Goal: Task Accomplishment & Management: Complete application form

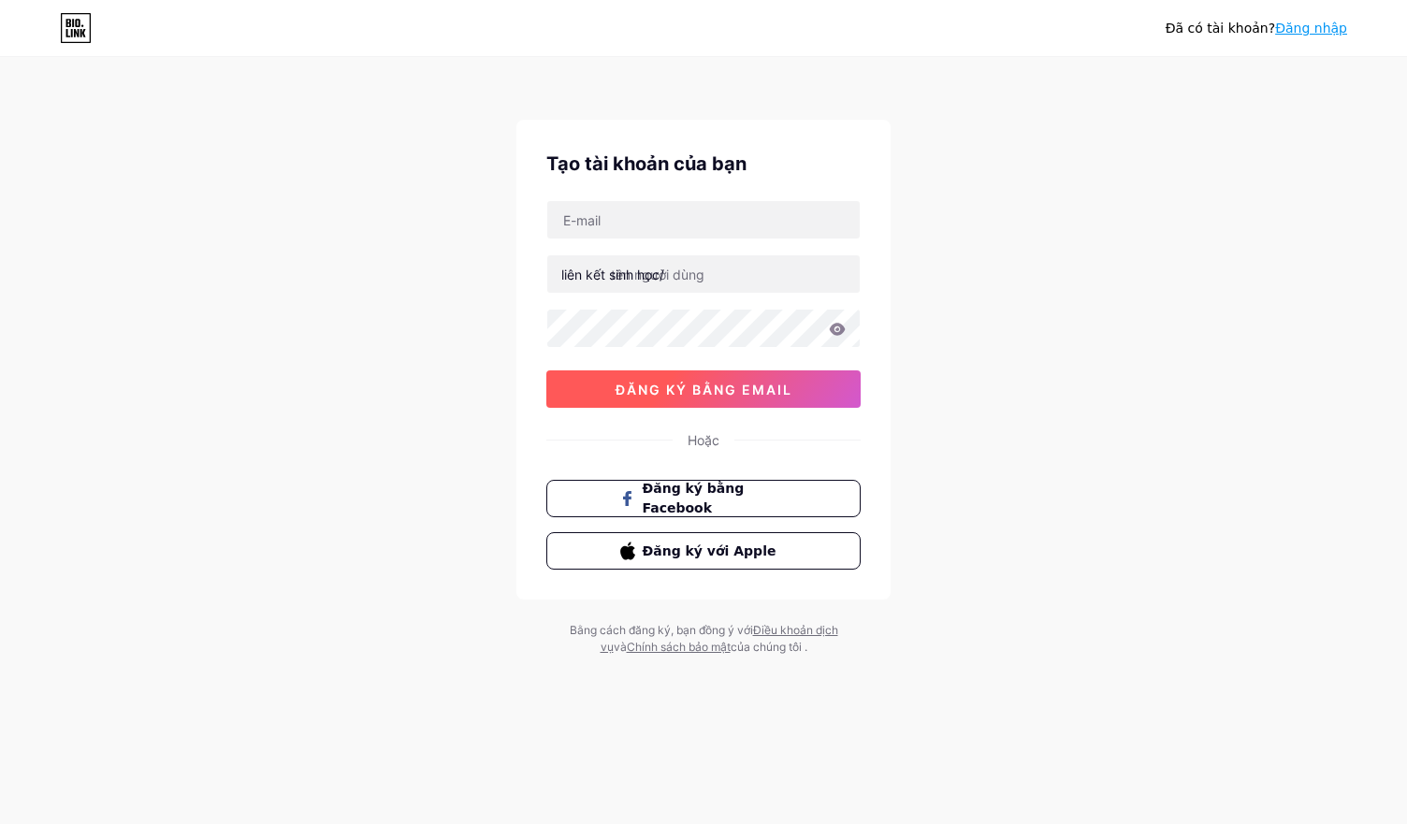
click at [668, 378] on button "đăng ký bằng email" at bounding box center [703, 388] width 314 height 37
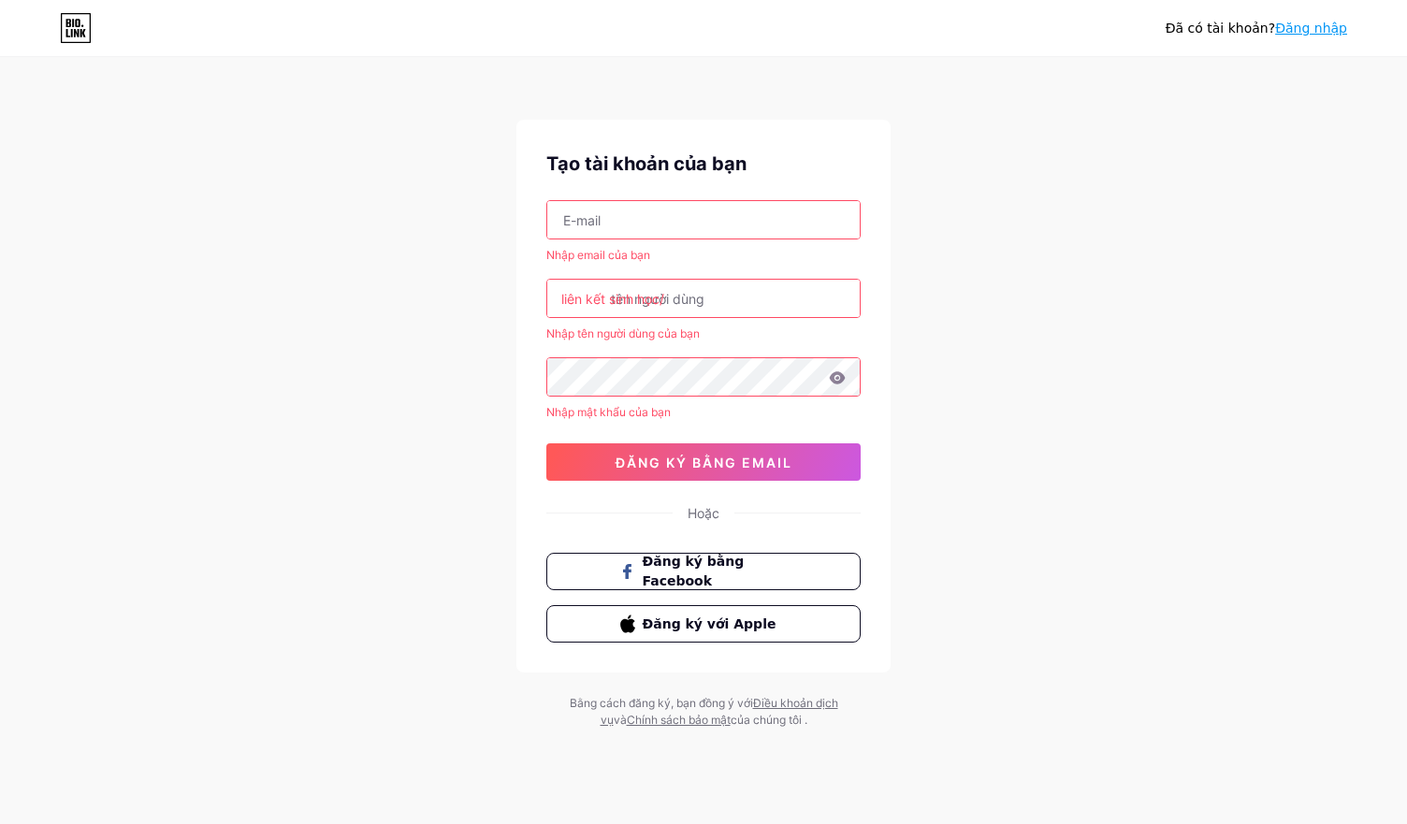
click at [662, 218] on input "text" at bounding box center [703, 219] width 312 height 37
type input "[EMAIL_ADDRESS][DOMAIN_NAME]"
click at [690, 304] on input "text" at bounding box center [703, 298] width 312 height 37
type input "d"
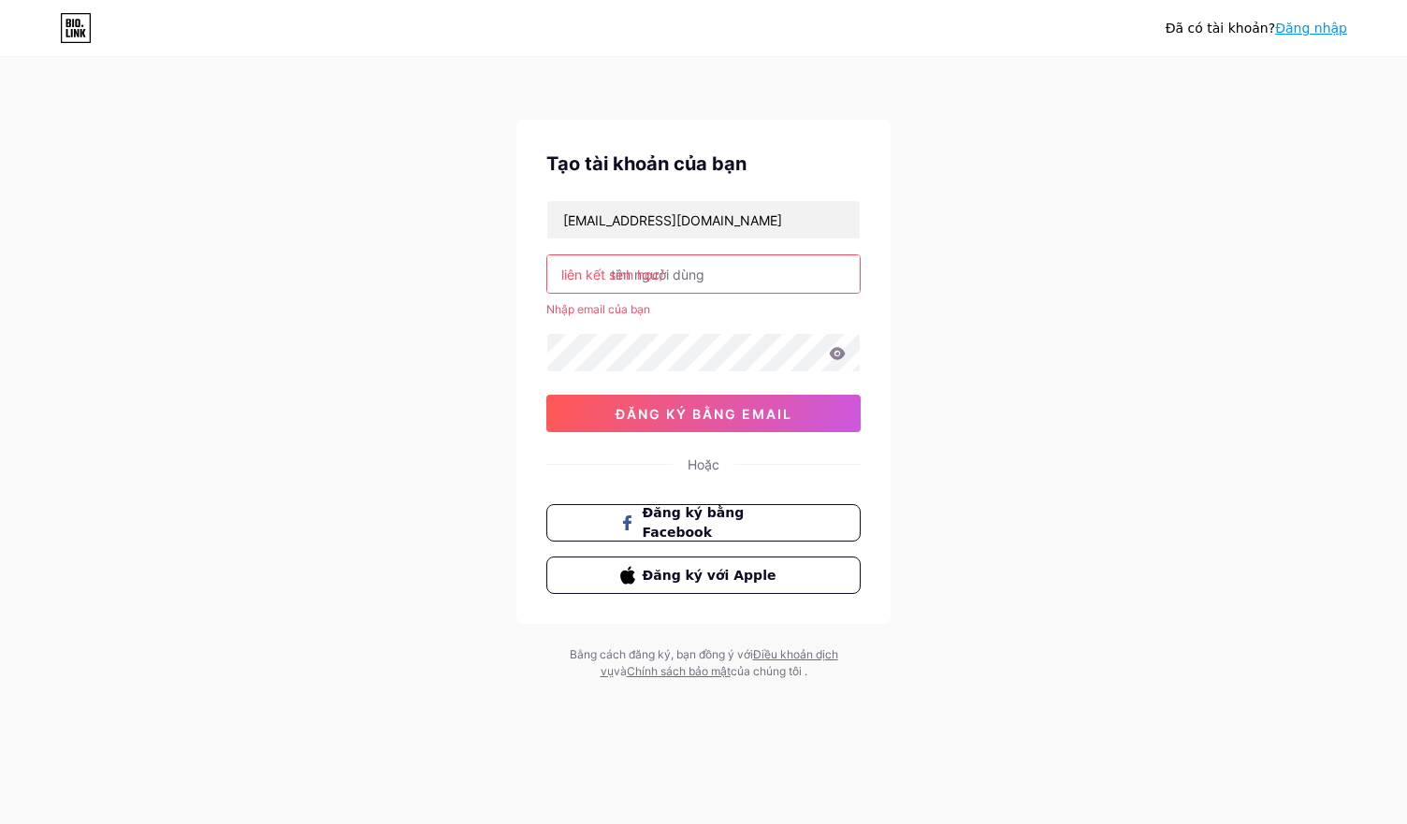
click at [723, 266] on input "text" at bounding box center [703, 273] width 312 height 37
type input "d"
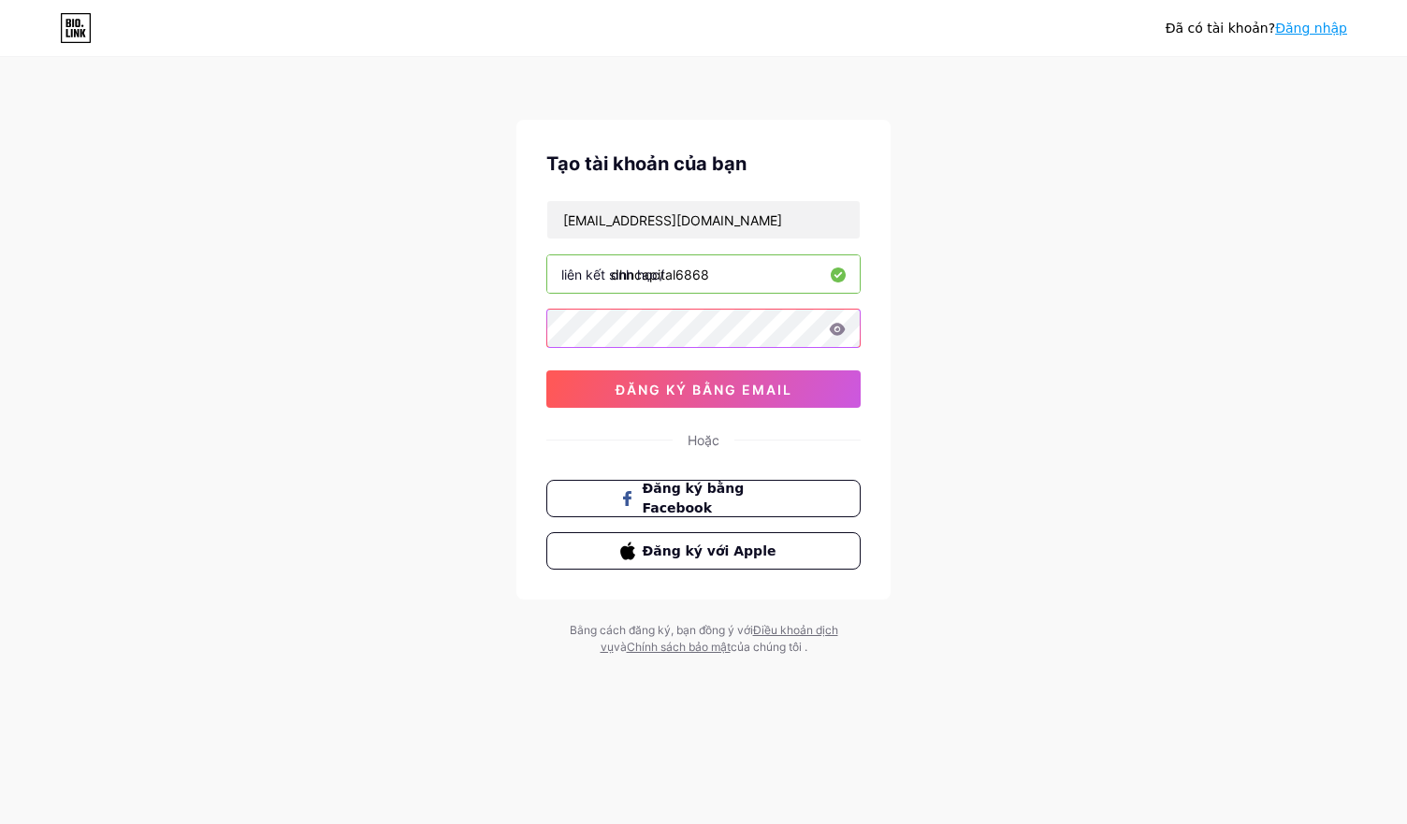
type input "dhncapital6868"
click at [685, 376] on button "đăng ký bằng email" at bounding box center [703, 388] width 314 height 37
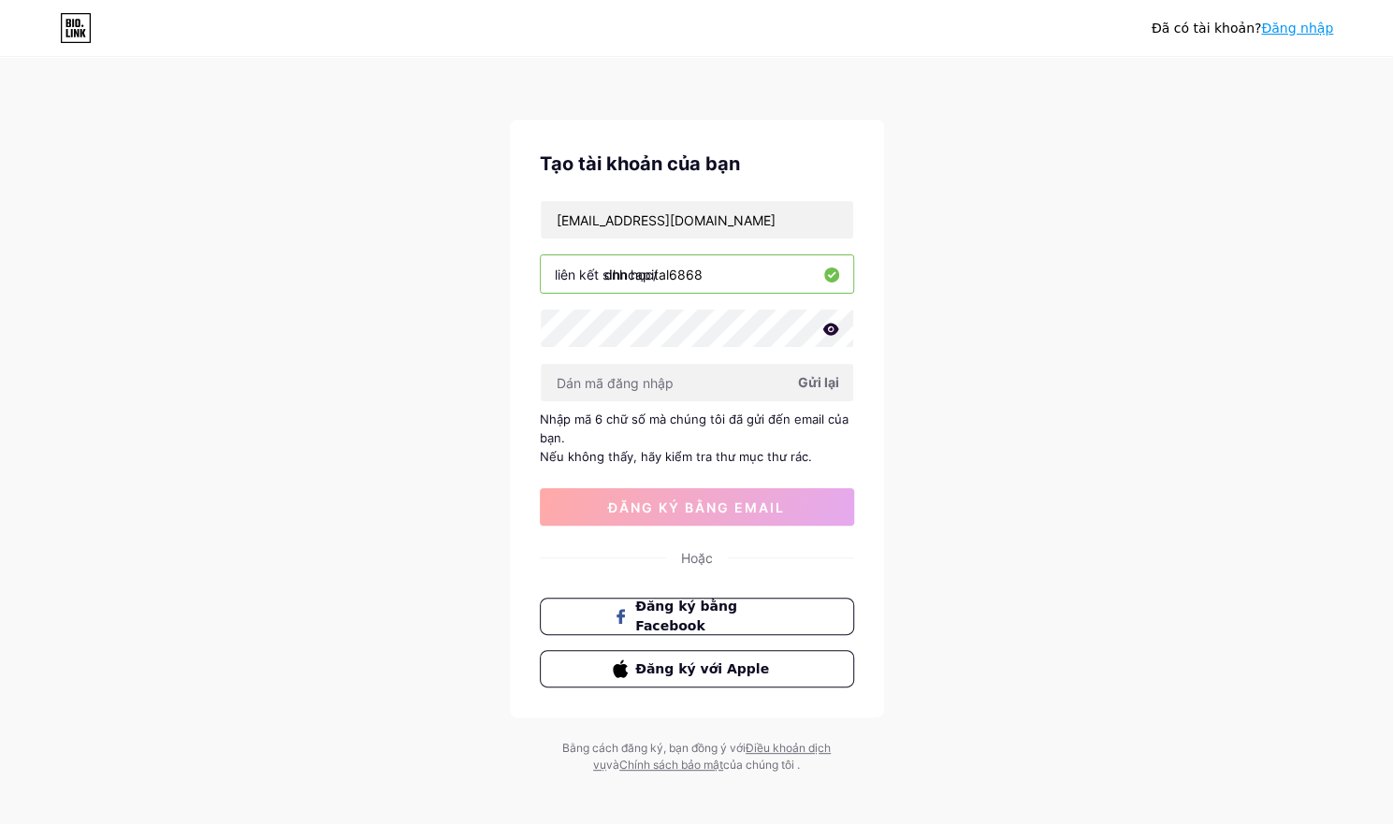
click at [806, 382] on font "Gửi lại" at bounding box center [818, 382] width 41 height 16
type input "898498"
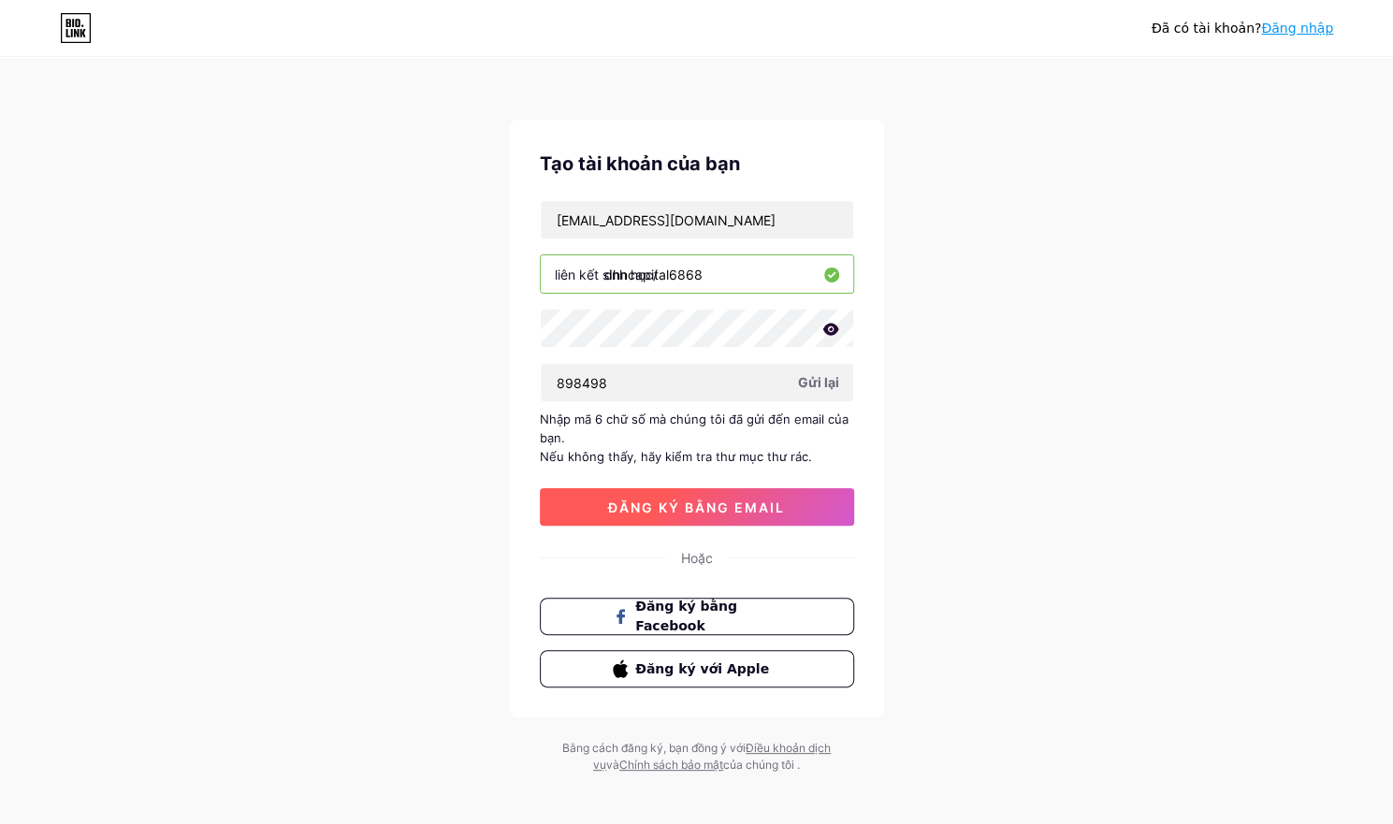
click at [725, 515] on button "đăng ký bằng email" at bounding box center [697, 506] width 314 height 37
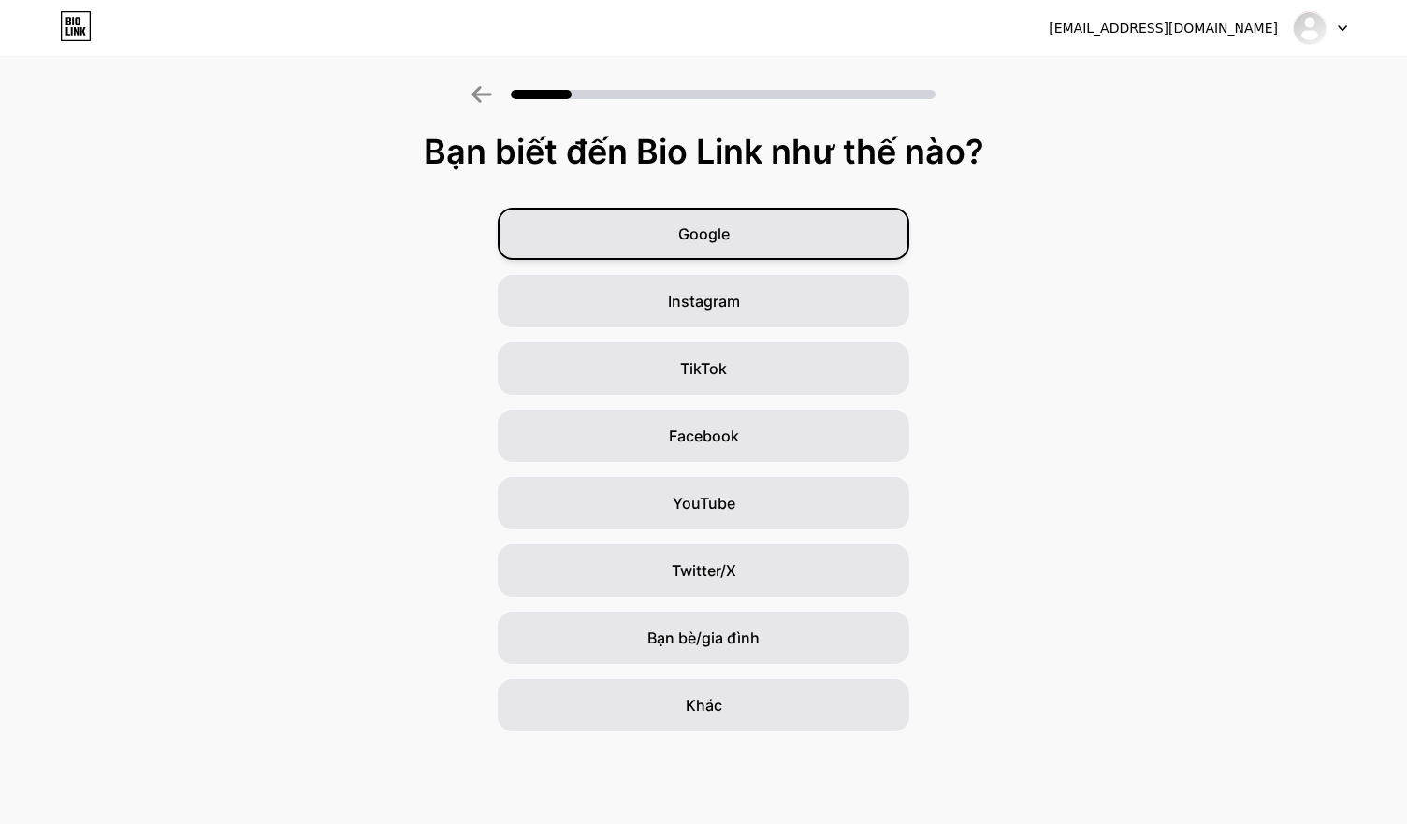
click at [662, 227] on div "Google" at bounding box center [703, 234] width 411 height 52
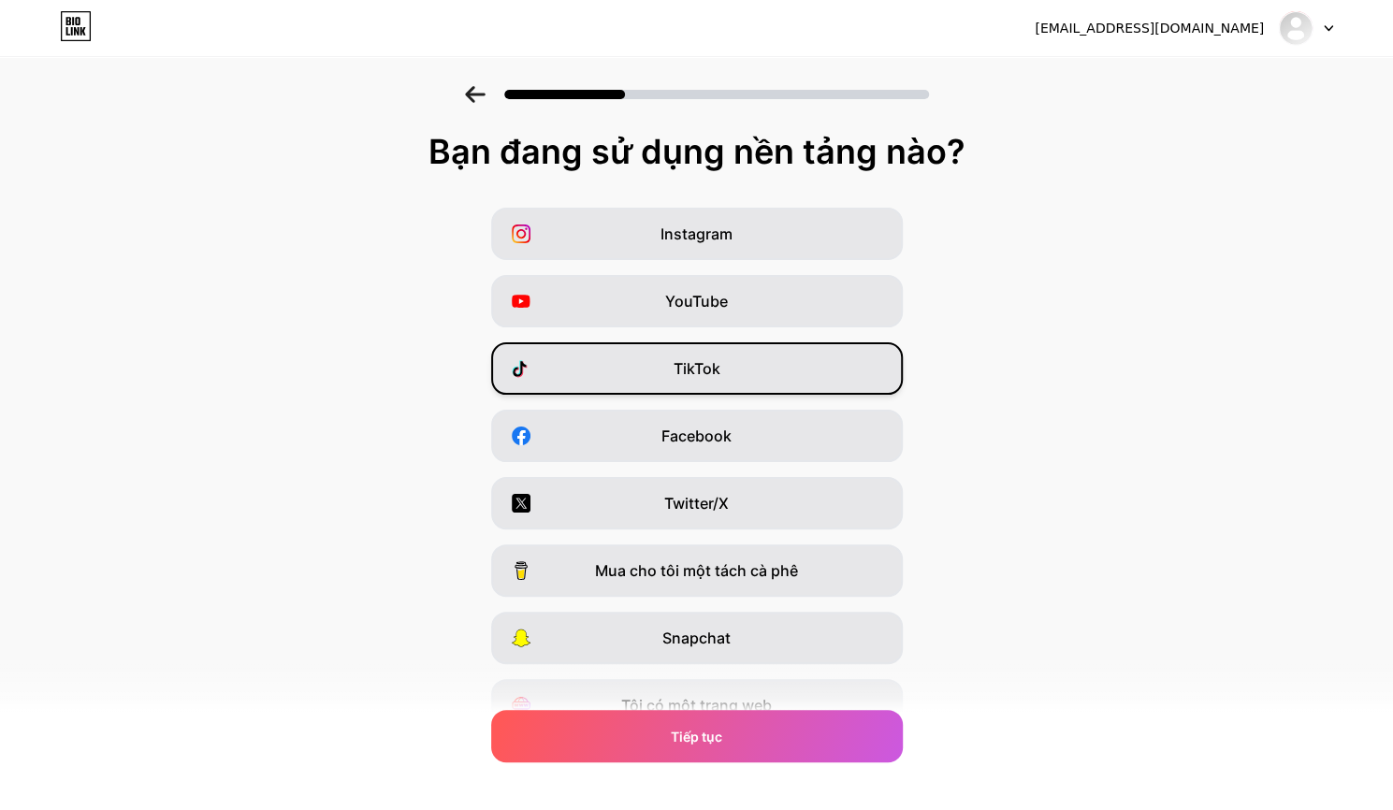
click at [711, 373] on font "TikTok" at bounding box center [696, 368] width 47 height 19
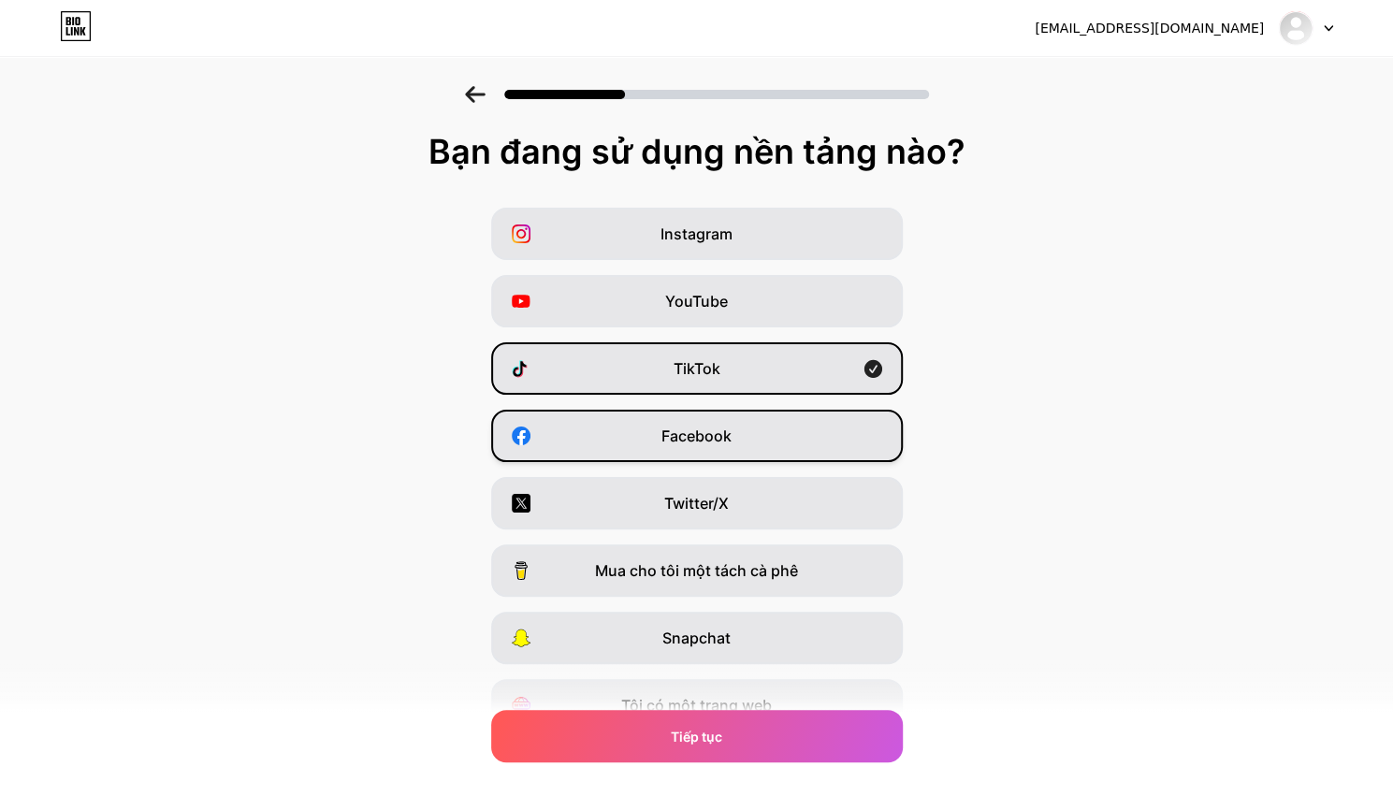
click at [707, 436] on font "Facebook" at bounding box center [696, 435] width 70 height 19
click at [747, 275] on div "YouTube" at bounding box center [696, 301] width 411 height 52
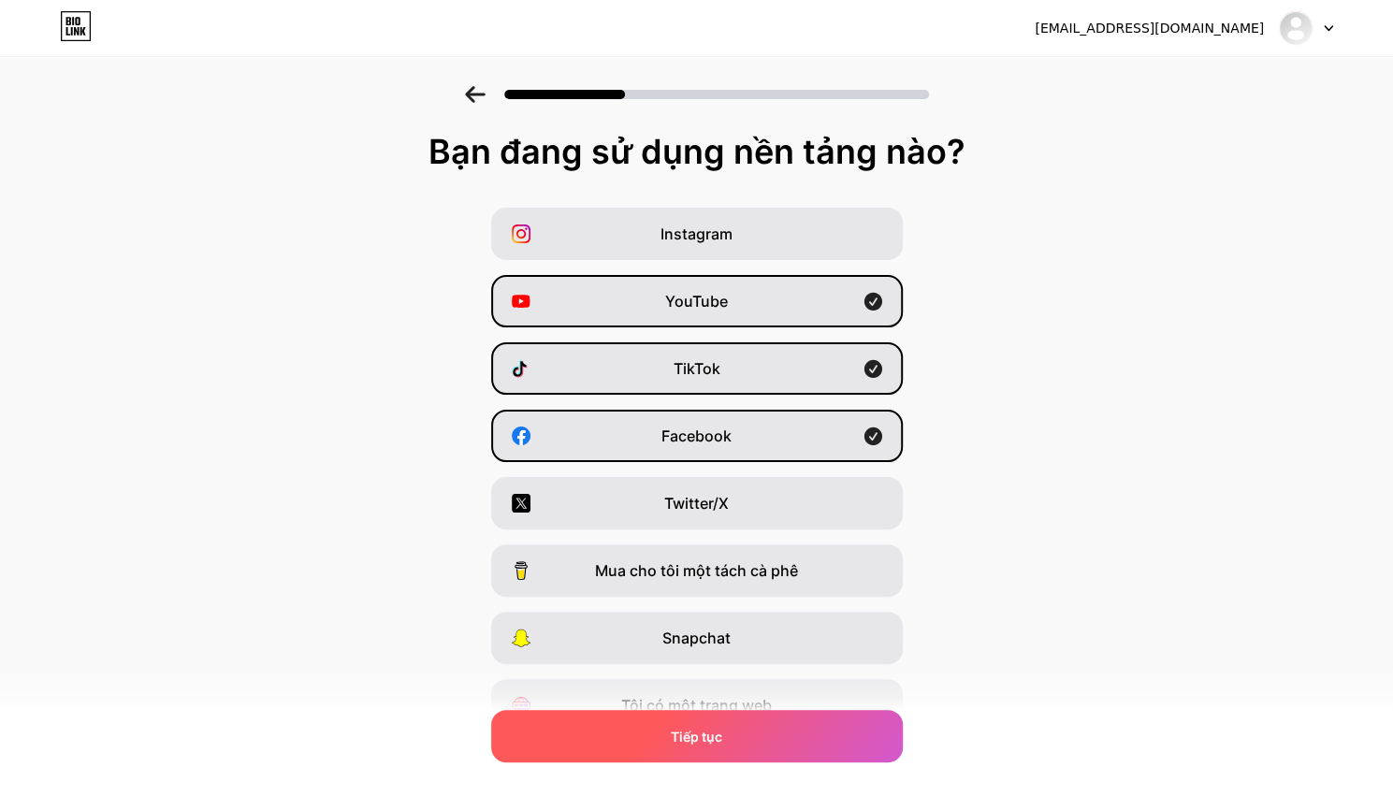
click at [701, 723] on div "Tiếp tục" at bounding box center [696, 736] width 411 height 52
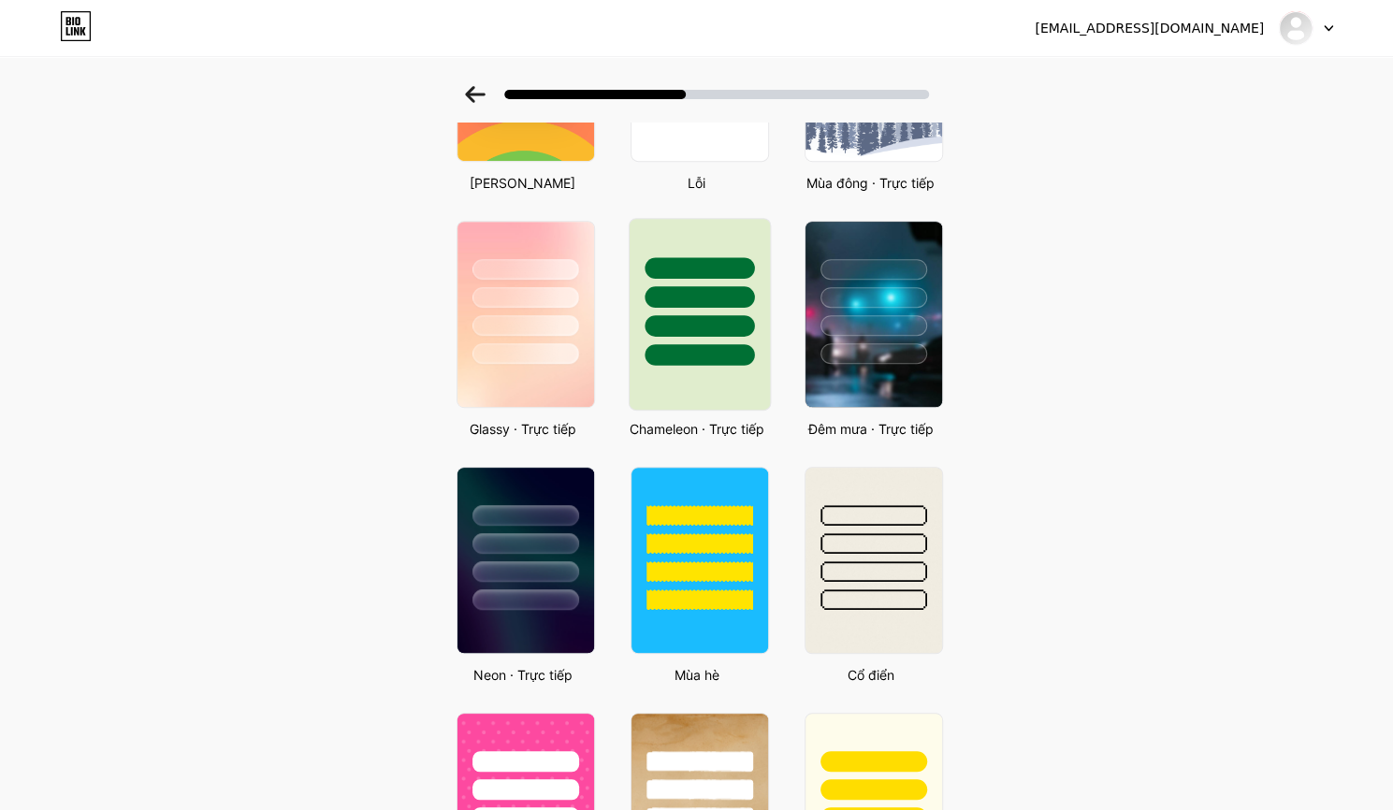
scroll to position [468, 0]
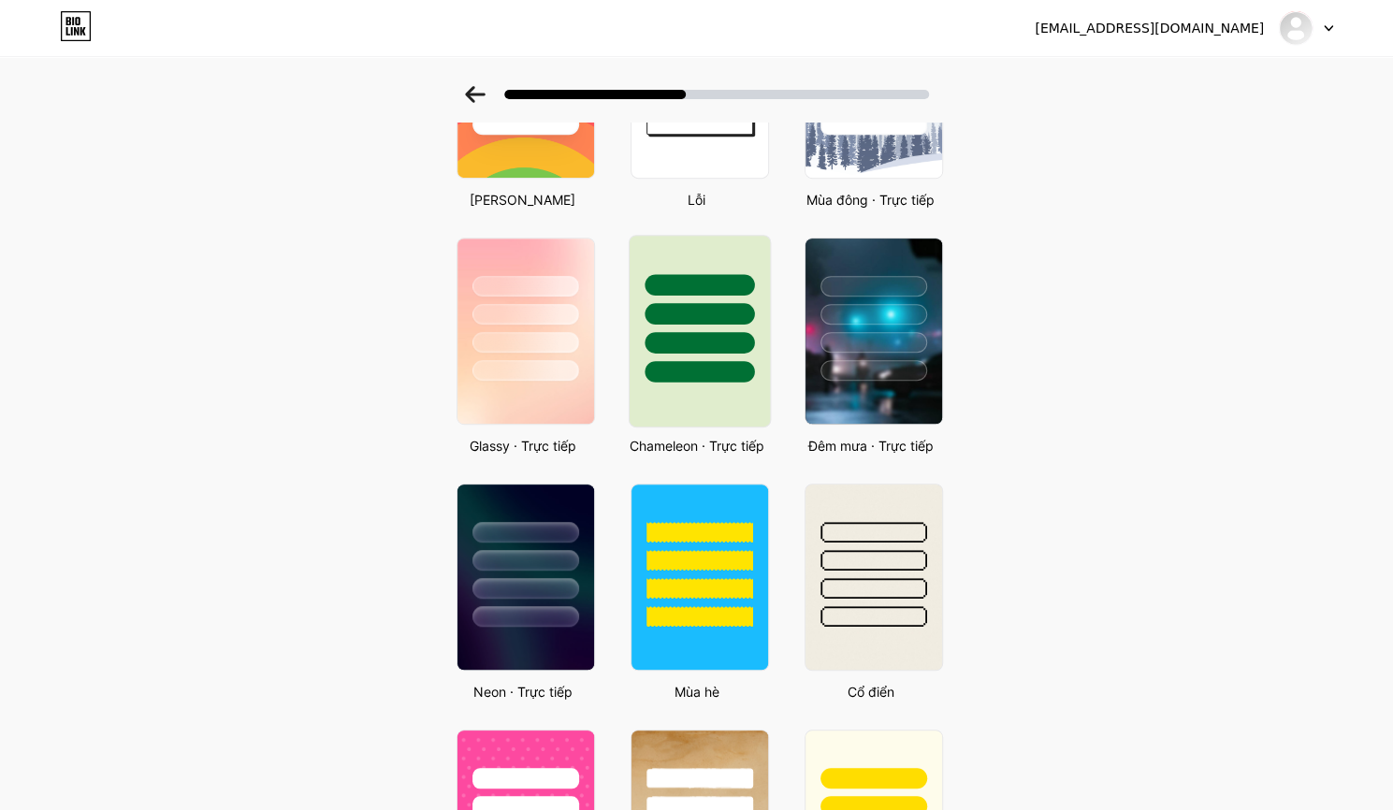
click at [685, 404] on div at bounding box center [699, 331] width 142 height 193
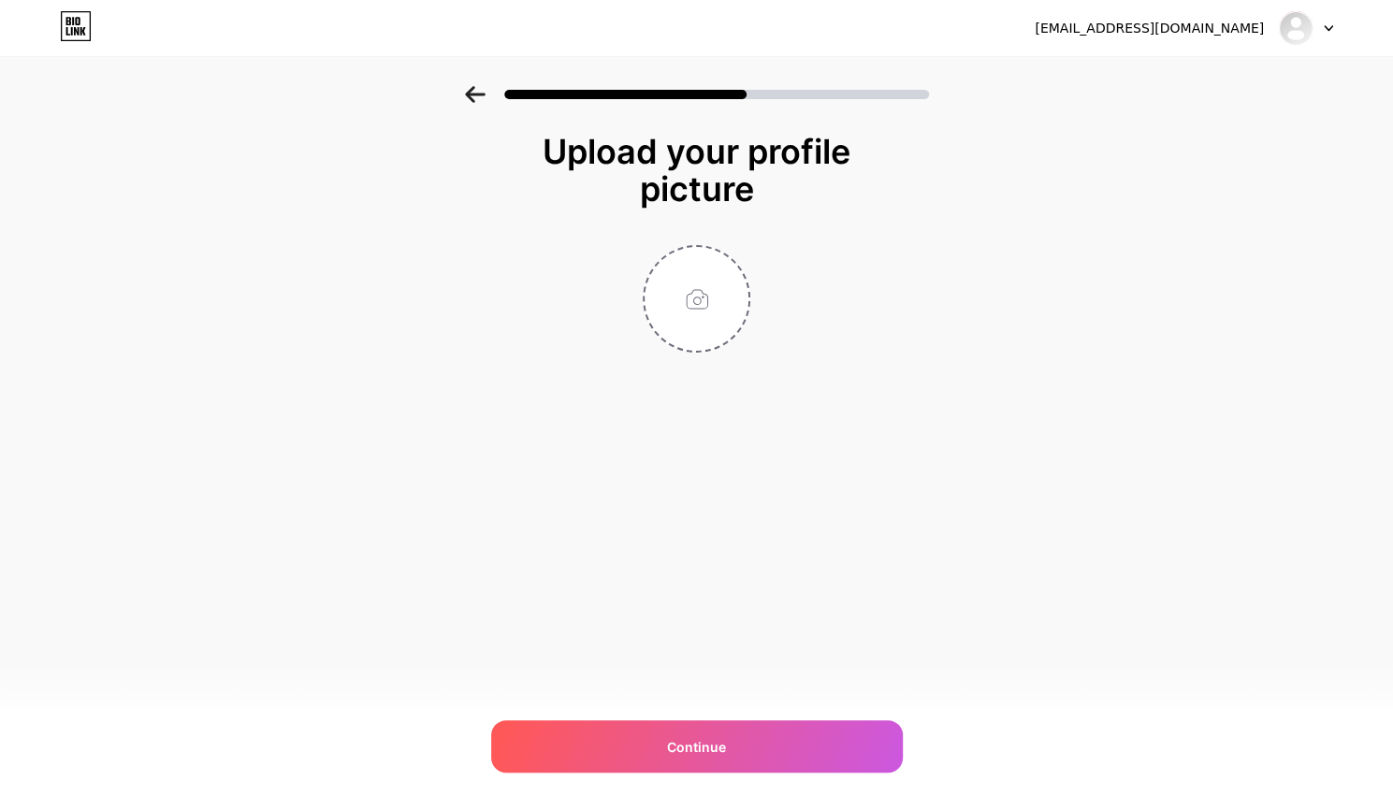
scroll to position [0, 0]
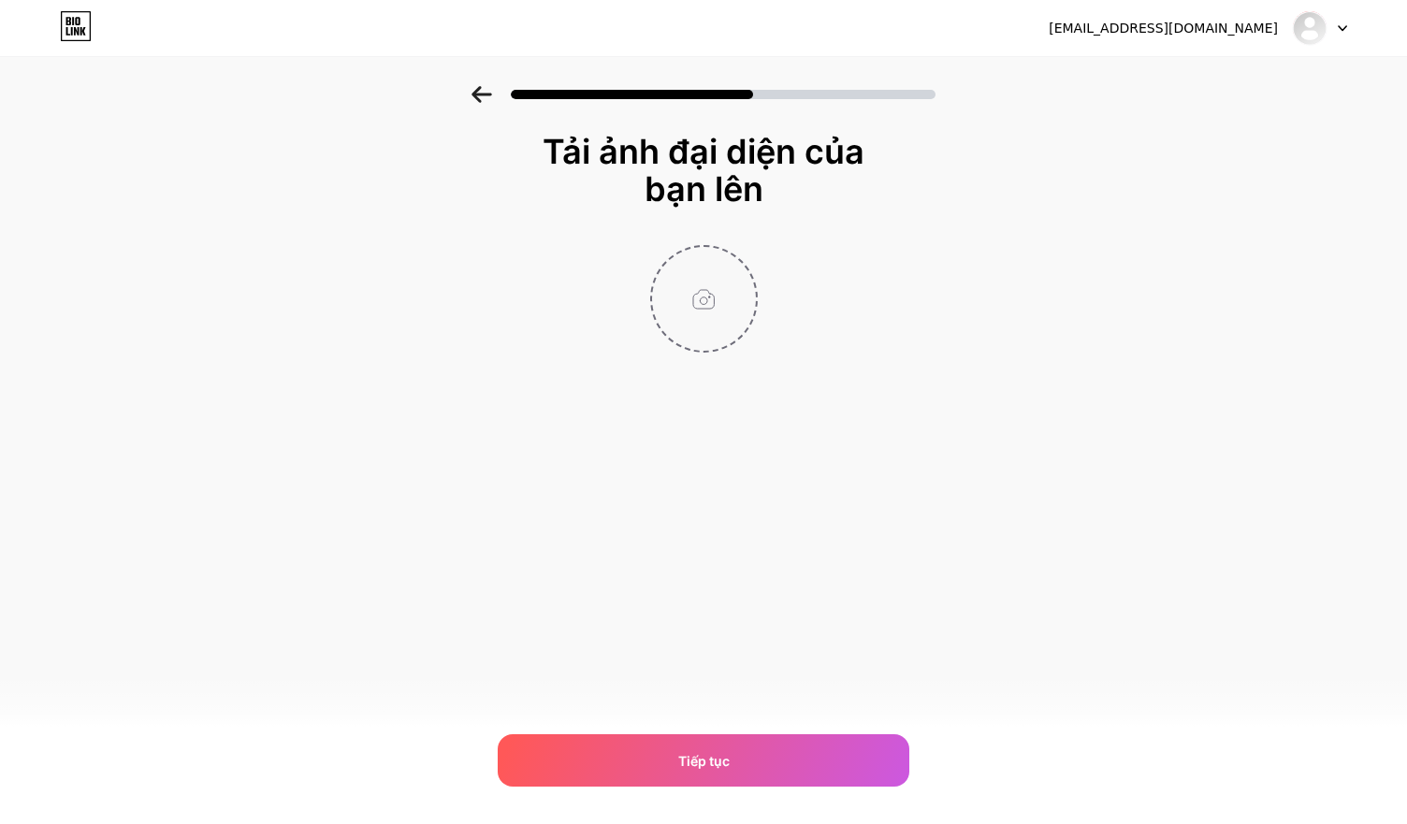
click at [703, 309] on input "file" at bounding box center [704, 299] width 104 height 104
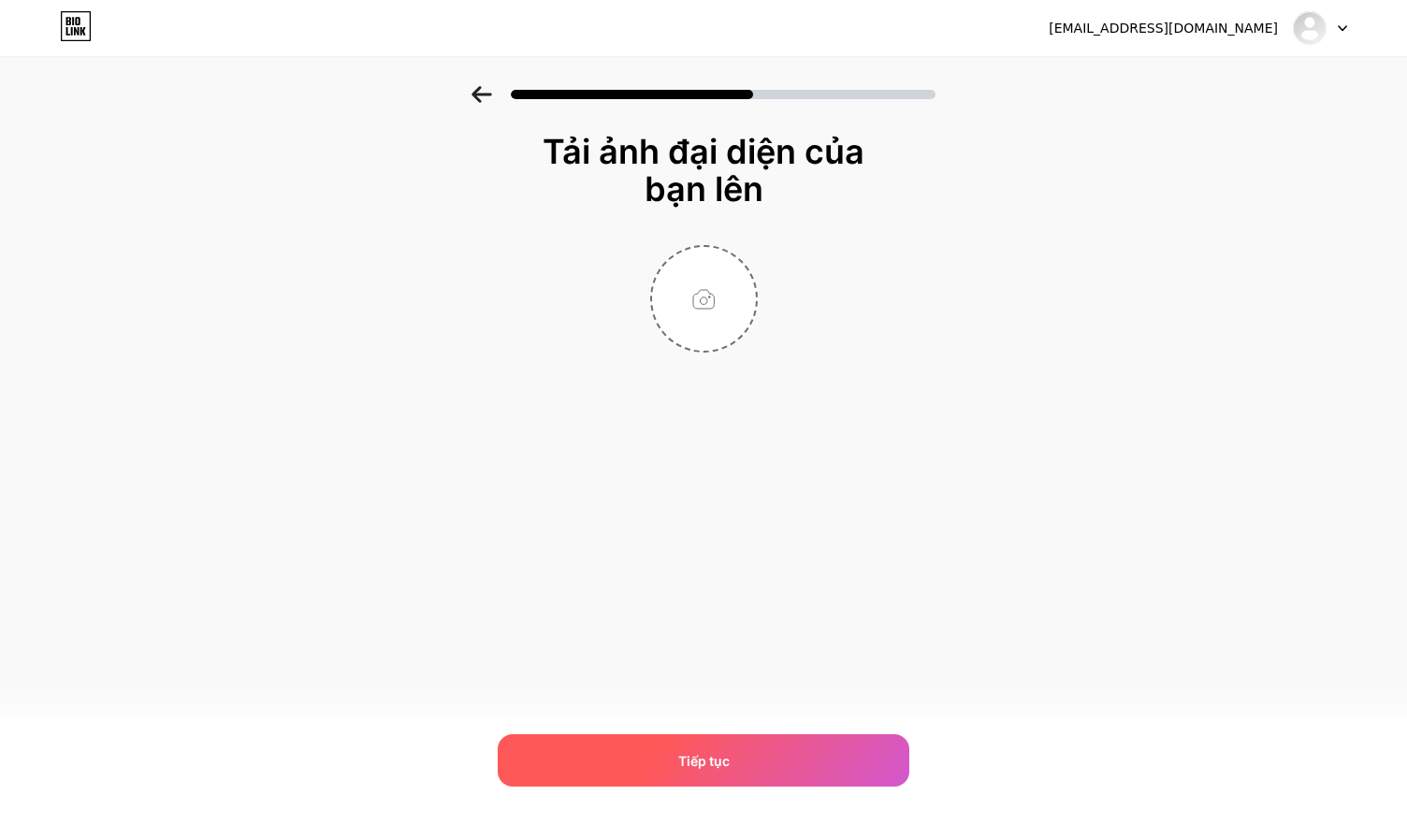
click at [657, 751] on div "Tiếp tục" at bounding box center [703, 760] width 411 height 52
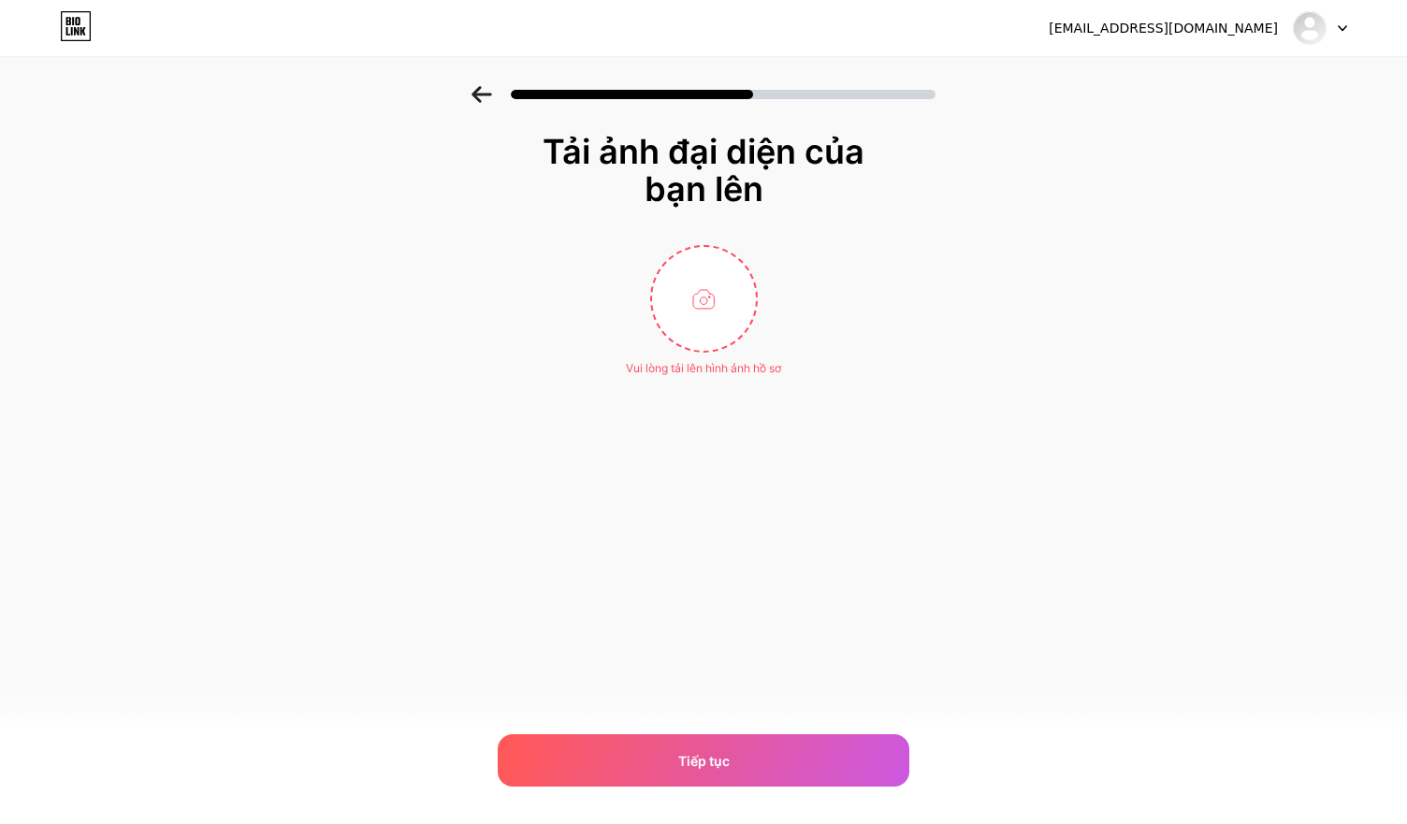
drag, startPoint x: 282, startPoint y: 307, endPoint x: 301, endPoint y: 298, distance: 20.5
click at [282, 307] on div "Tải ảnh đại diện của bạn lên Vui lòng tải lên hình ảnh hồ sơ Tiếp tục" at bounding box center [703, 278] width 1407 height 384
click at [695, 336] on input "file" at bounding box center [704, 299] width 104 height 104
type input "C:\fakepath\gen-n-hn.jpg"
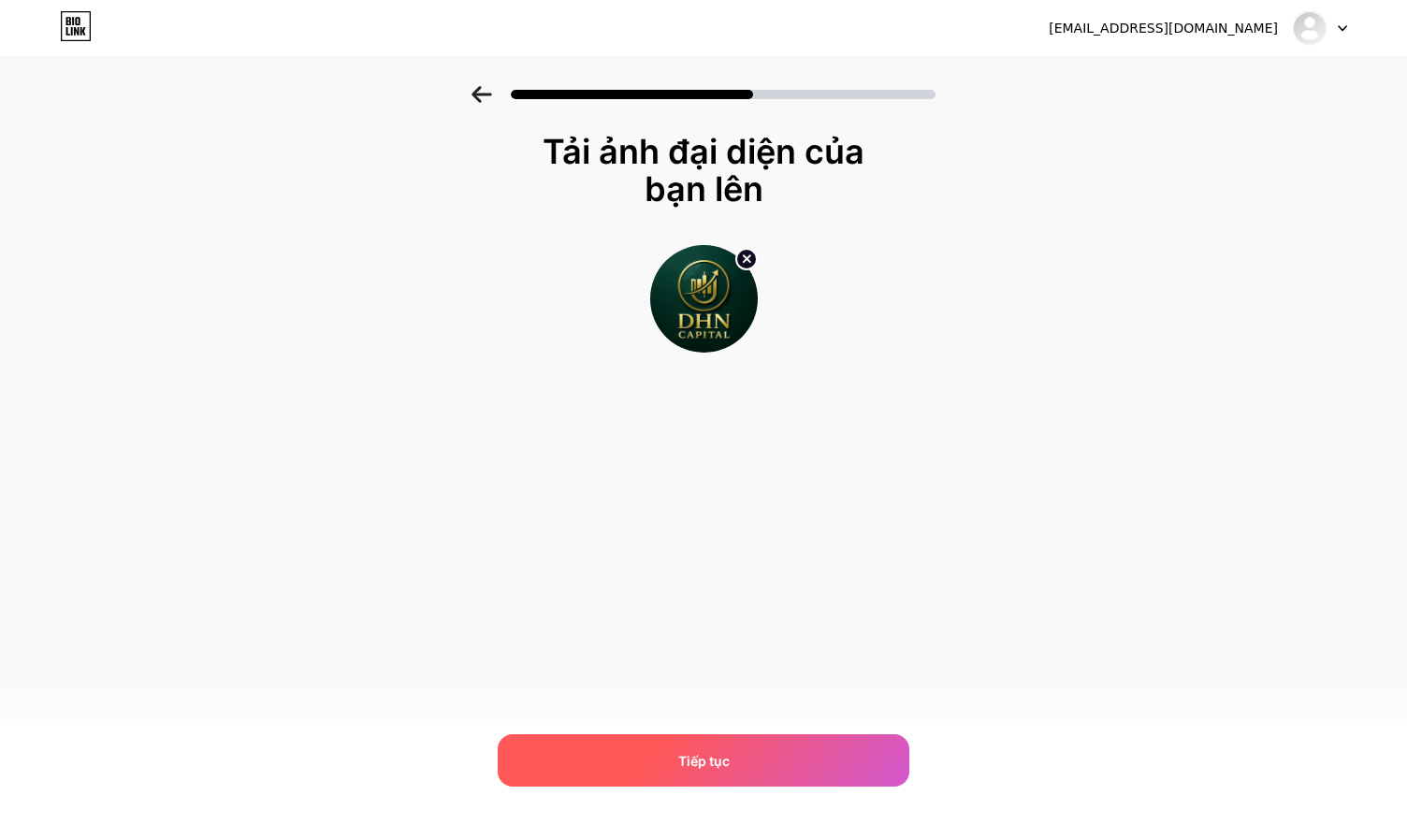
click at [774, 740] on div "Tiếp tục" at bounding box center [703, 760] width 411 height 52
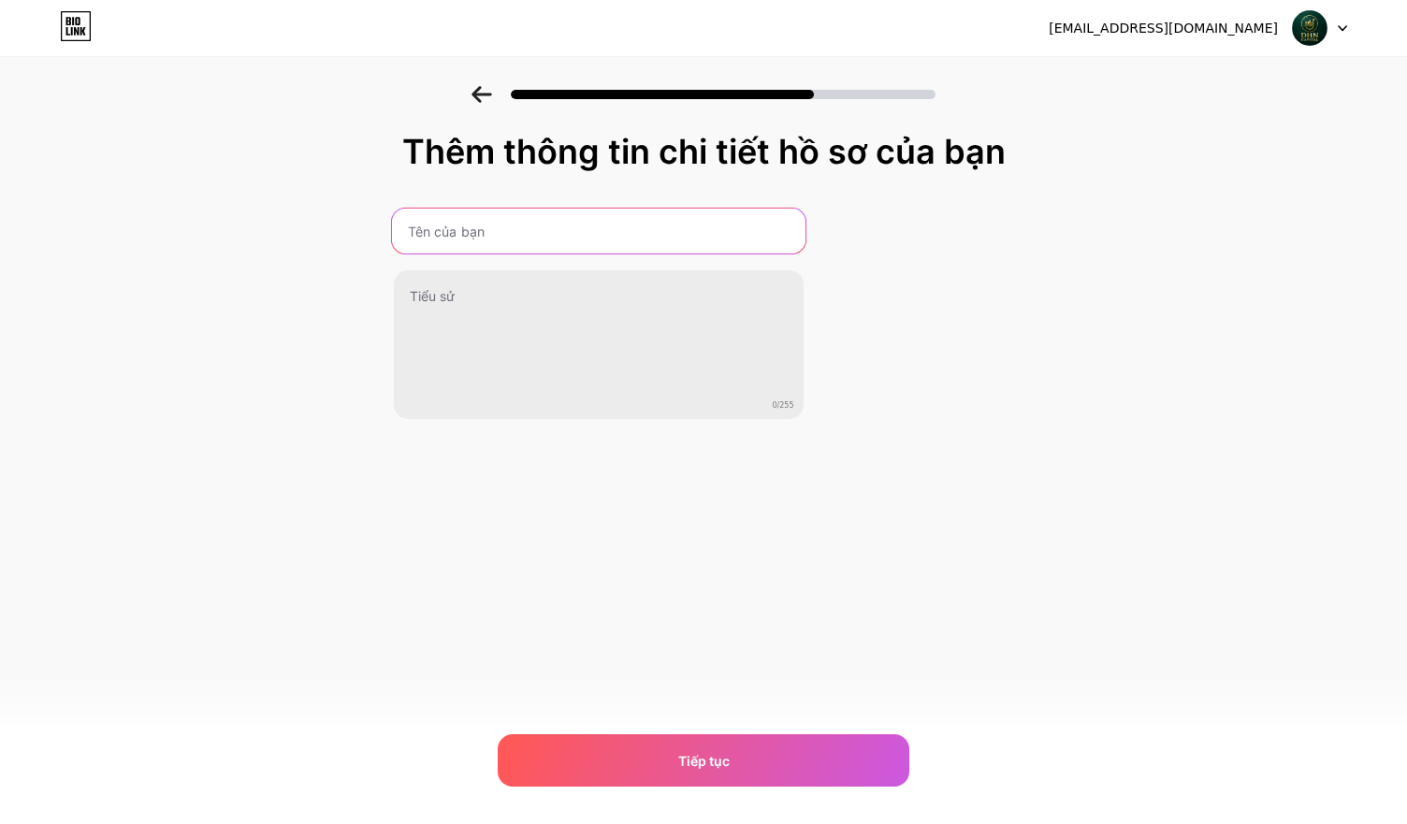
click at [619, 240] on input "text" at bounding box center [597, 231] width 413 height 45
type input "DHN CAPTITAL"
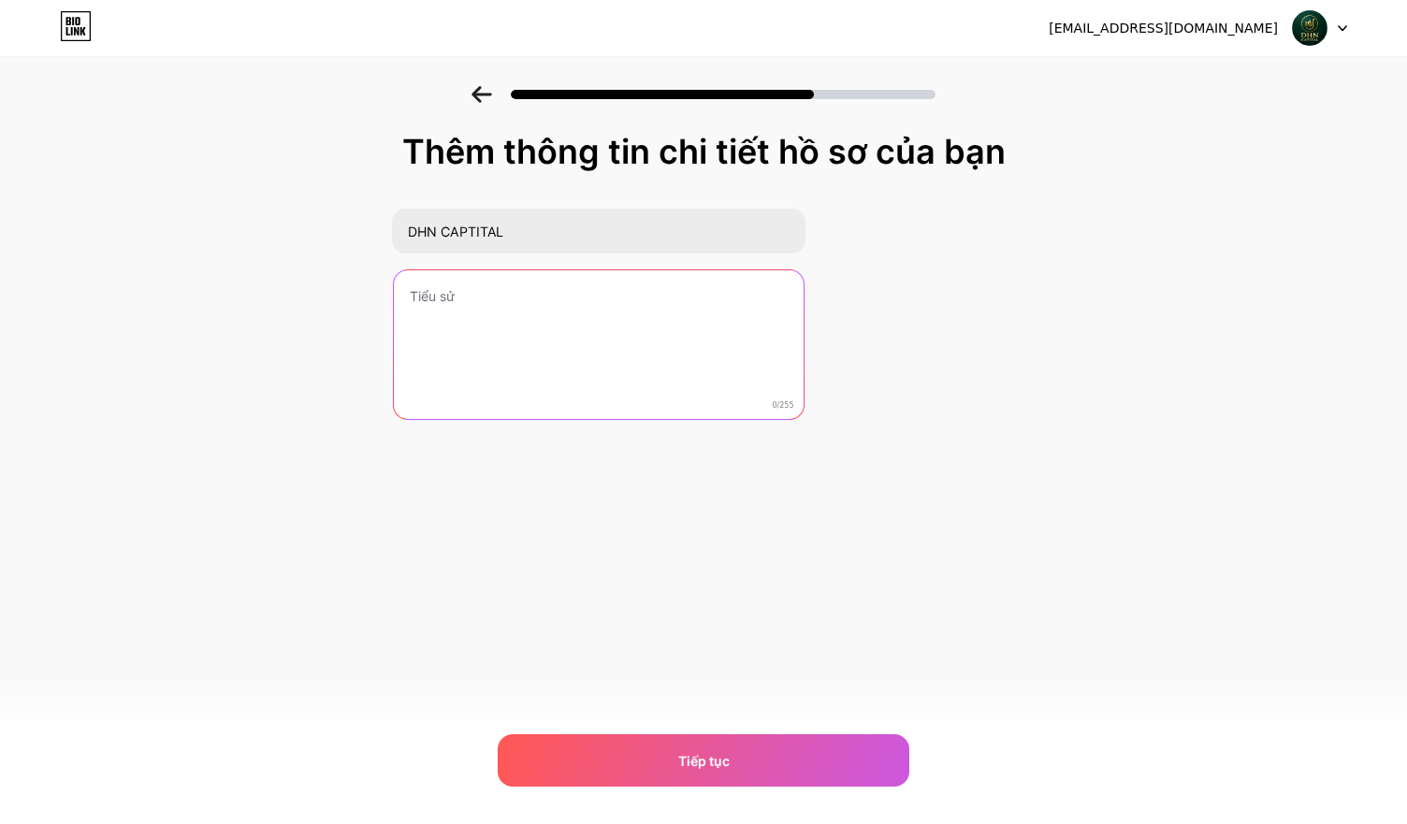
click at [542, 325] on textarea at bounding box center [599, 345] width 410 height 151
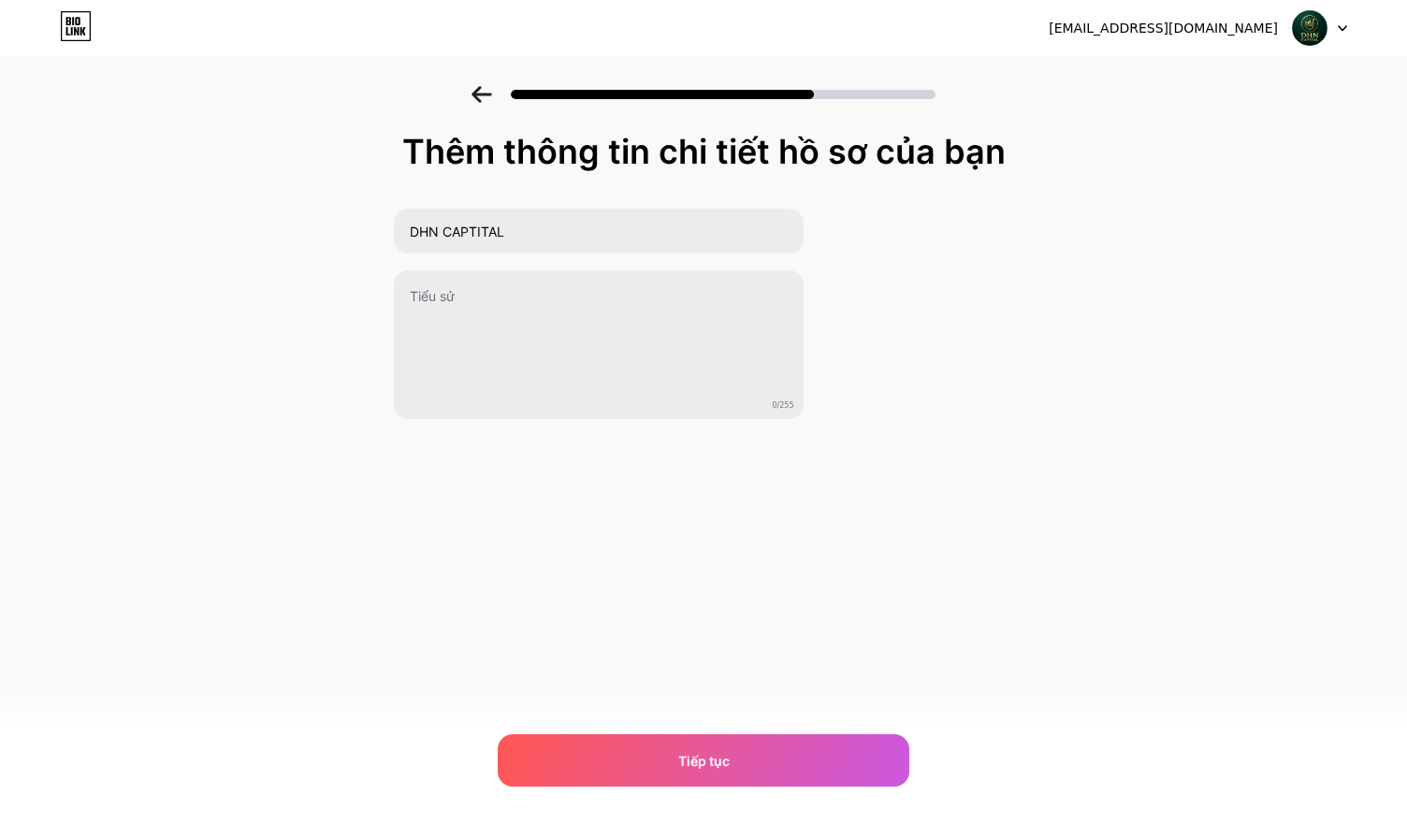
drag, startPoint x: 124, startPoint y: 420, endPoint x: 244, endPoint y: 462, distance: 126.9
click at [124, 420] on div "Thêm thông tin chi [PERSON_NAME] sơ của bạn DHN CAPTITAL 0/255 Tiếp tục Lỗi" at bounding box center [703, 299] width 1407 height 427
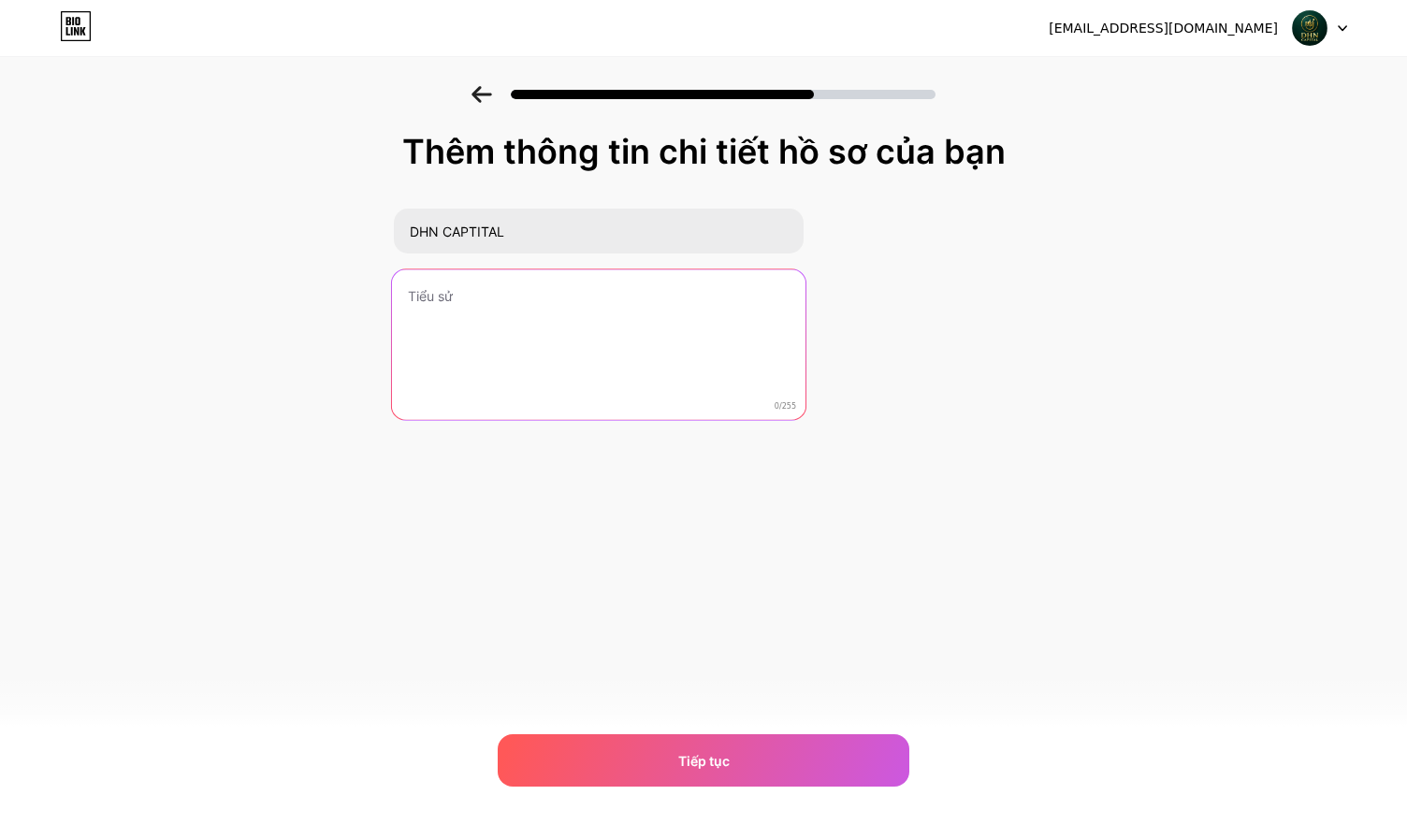
click at [458, 325] on textarea at bounding box center [597, 345] width 413 height 152
paste textarea "Forex | Crypto | Investment Knowledge"
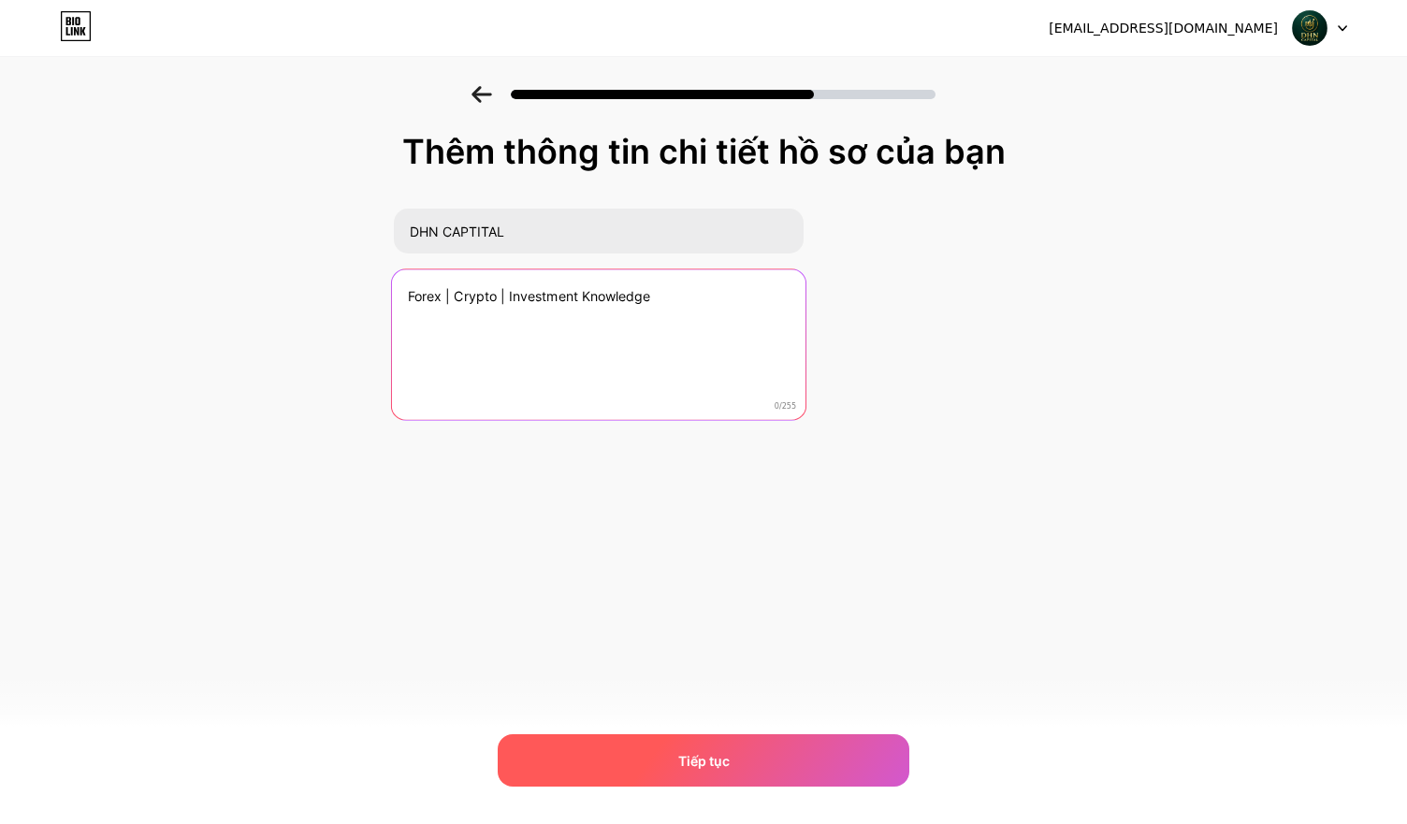
type textarea "Forex | Crypto | Investment Knowledge"
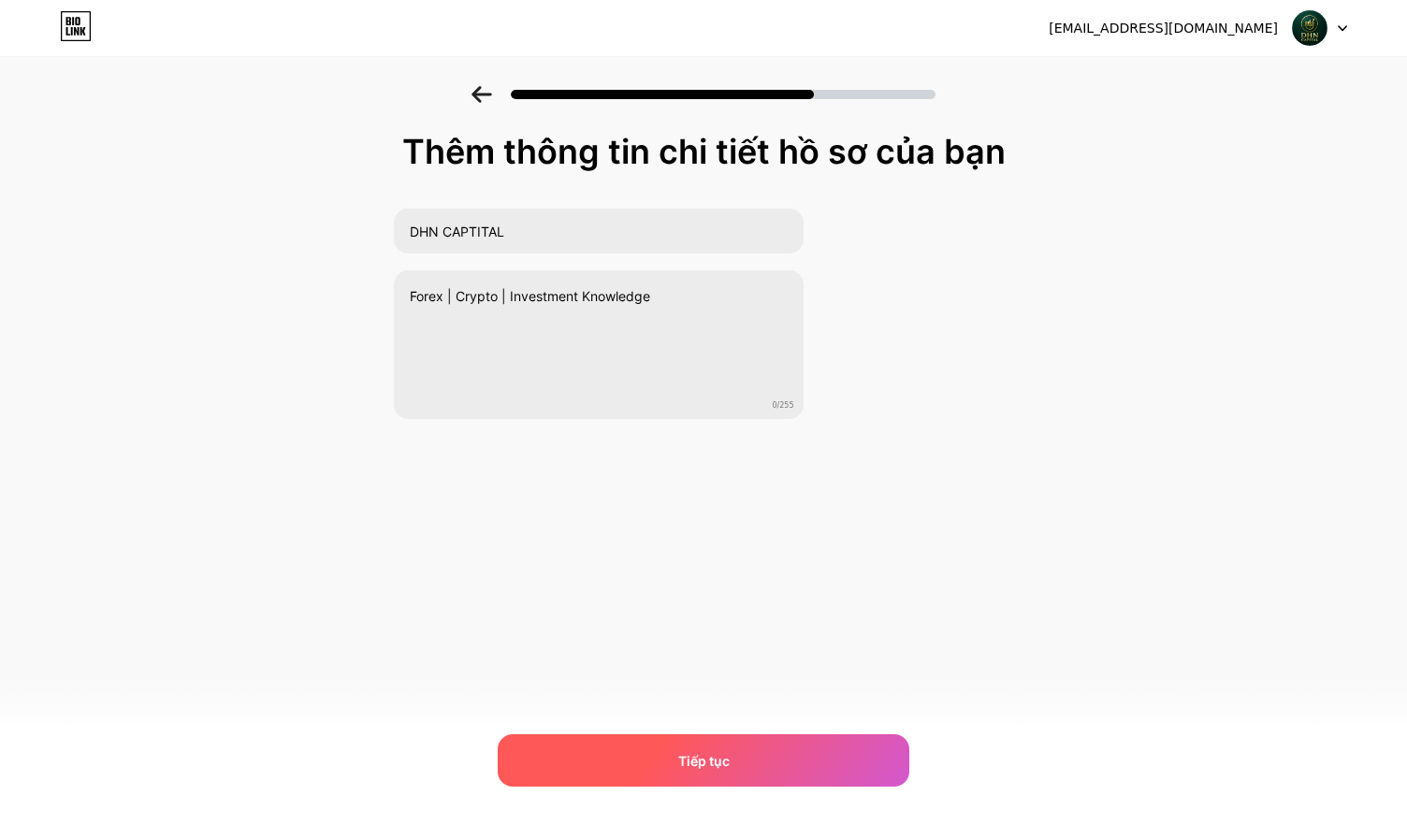
click at [646, 758] on div "Tiếp tục" at bounding box center [703, 760] width 411 height 52
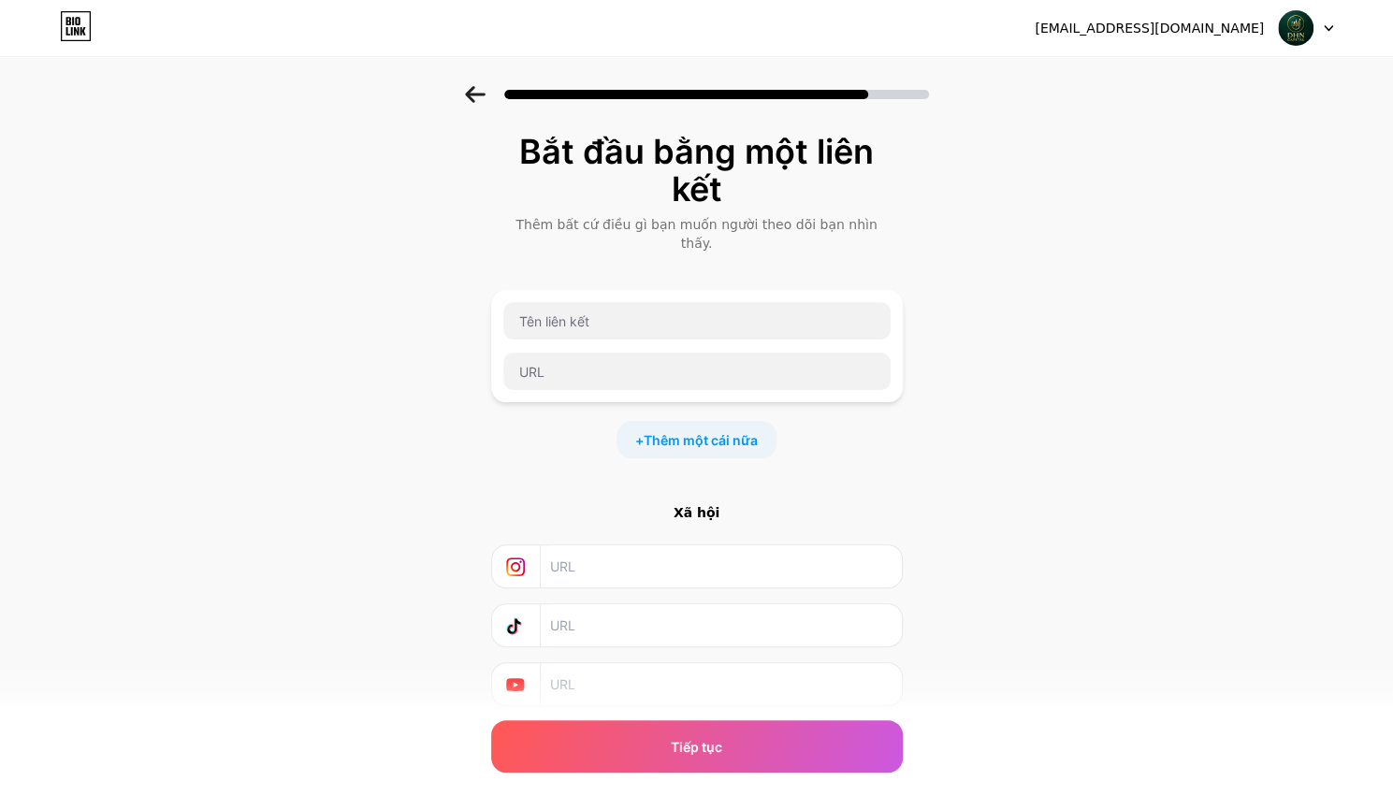
click at [607, 613] on input "text" at bounding box center [719, 625] width 339 height 42
click at [604, 316] on input "text" at bounding box center [696, 320] width 387 height 37
type input "DHNCapital6868"
click at [604, 328] on div "DHNCapital6868" at bounding box center [696, 346] width 389 height 90
click at [600, 358] on input "text" at bounding box center [696, 371] width 387 height 37
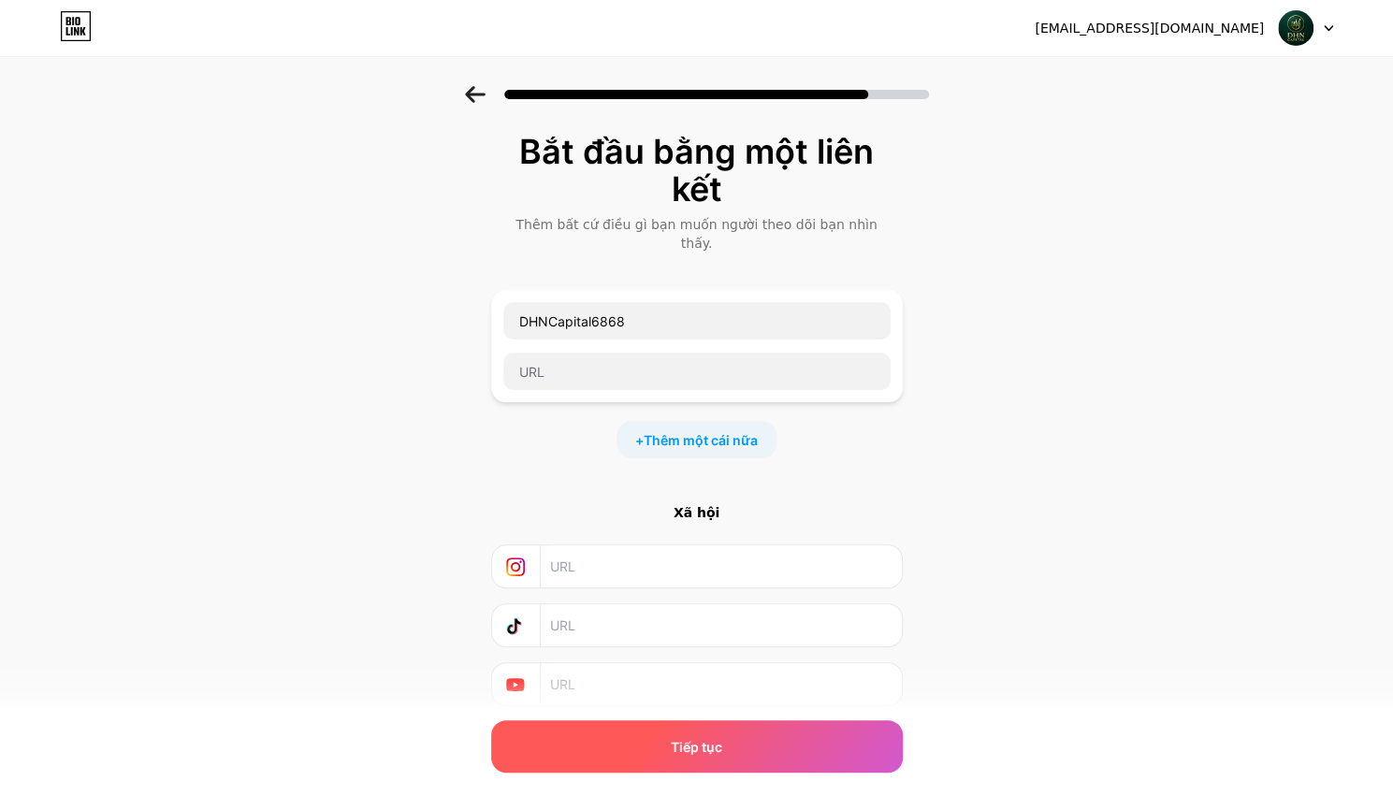
click at [719, 748] on font "Tiếp tục" at bounding box center [696, 747] width 51 height 16
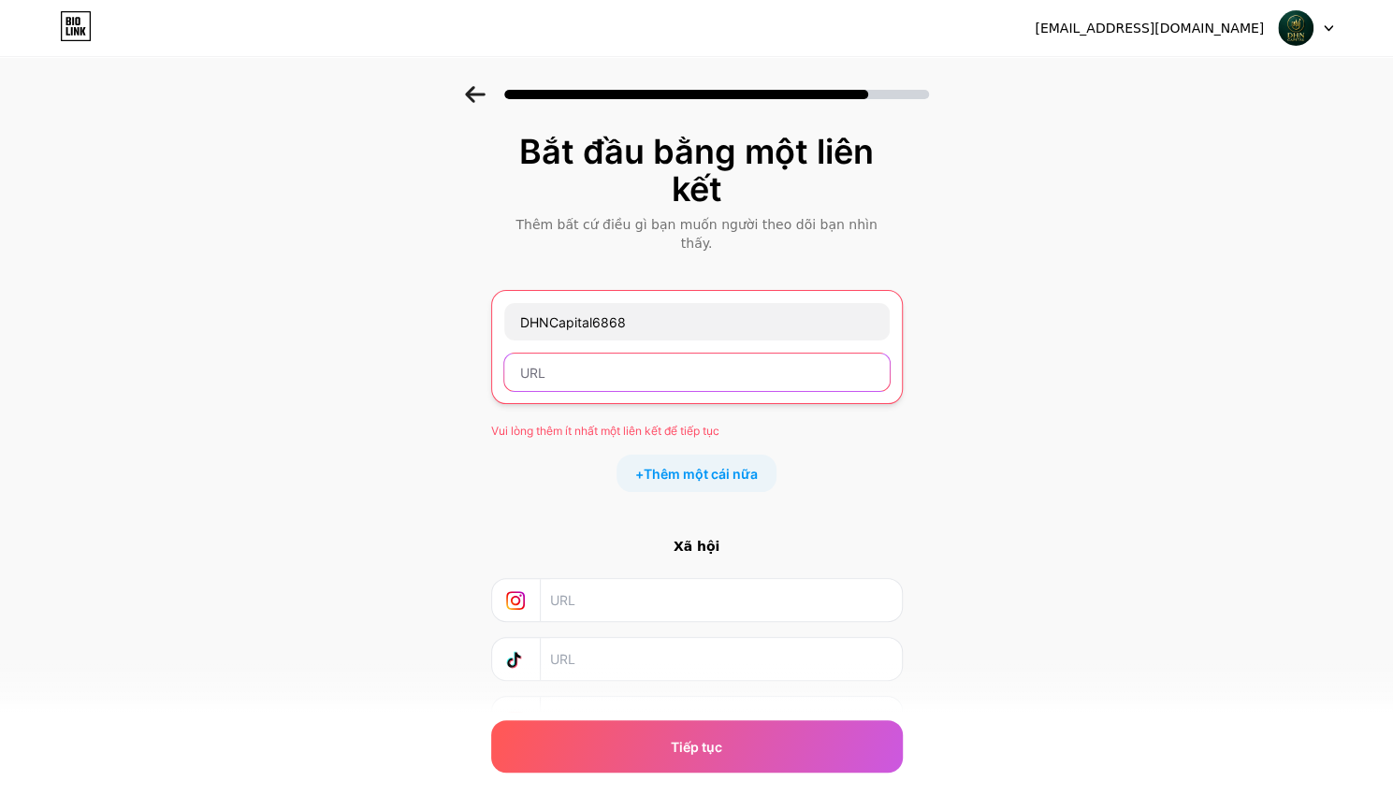
click at [604, 354] on input "text" at bounding box center [696, 372] width 385 height 37
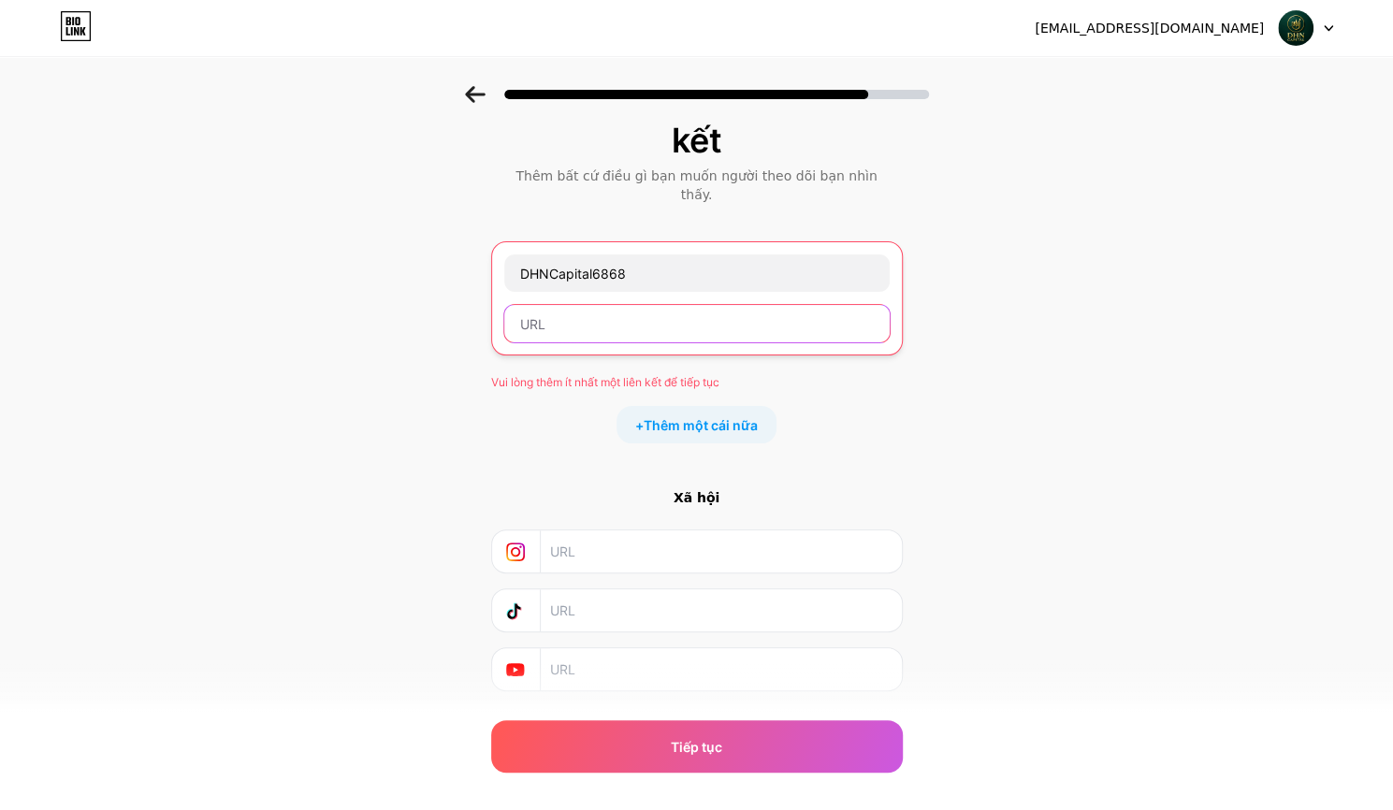
scroll to position [76, 0]
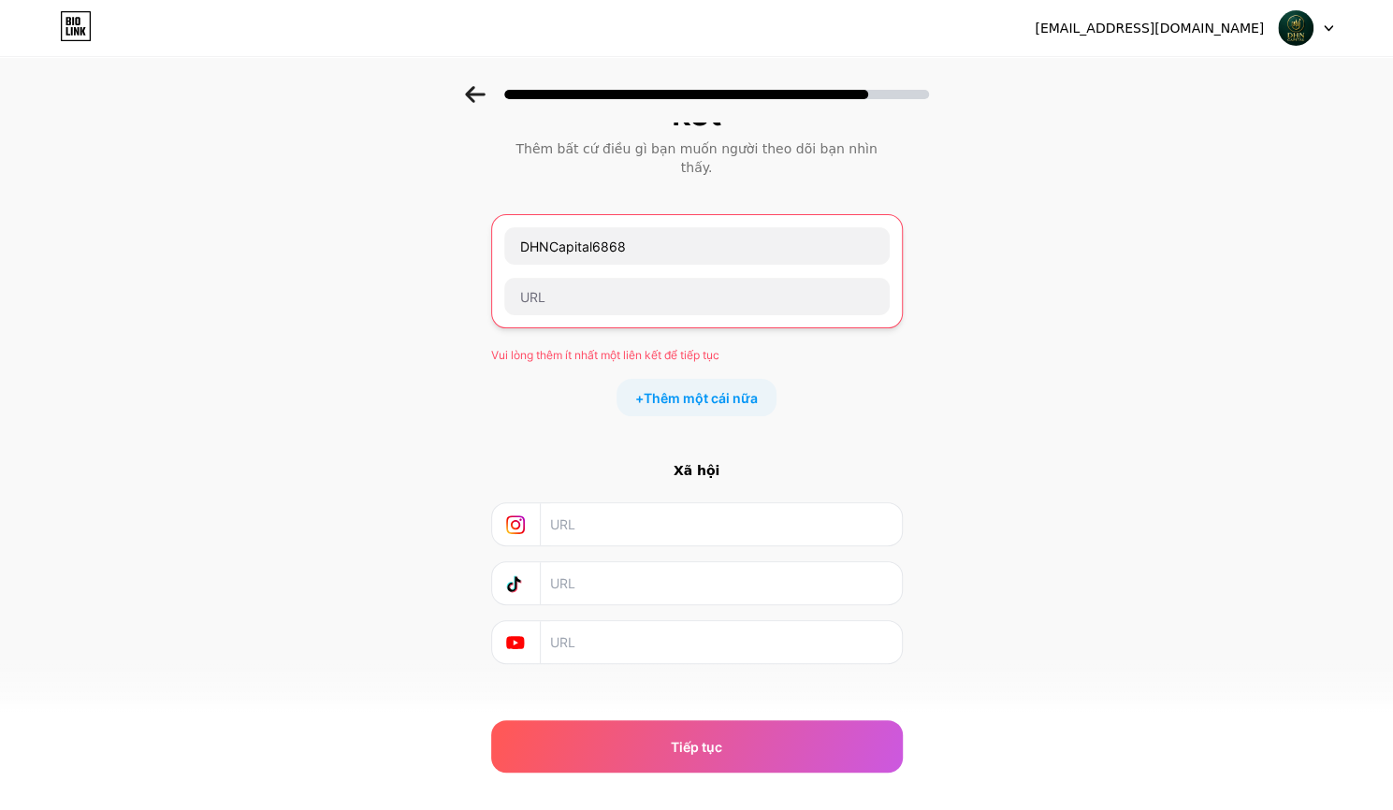
drag, startPoint x: 322, startPoint y: 492, endPoint x: 494, endPoint y: 416, distance: 188.0
click at [322, 492] on div "Bắt đầu bằng một liên kết Thêm bất cứ điều gì bạn muốn người theo dõi bạn nhìn …" at bounding box center [696, 383] width 1393 height 747
click at [578, 278] on input "text" at bounding box center [696, 296] width 385 height 37
paste input "[URL][DOMAIN_NAME]"
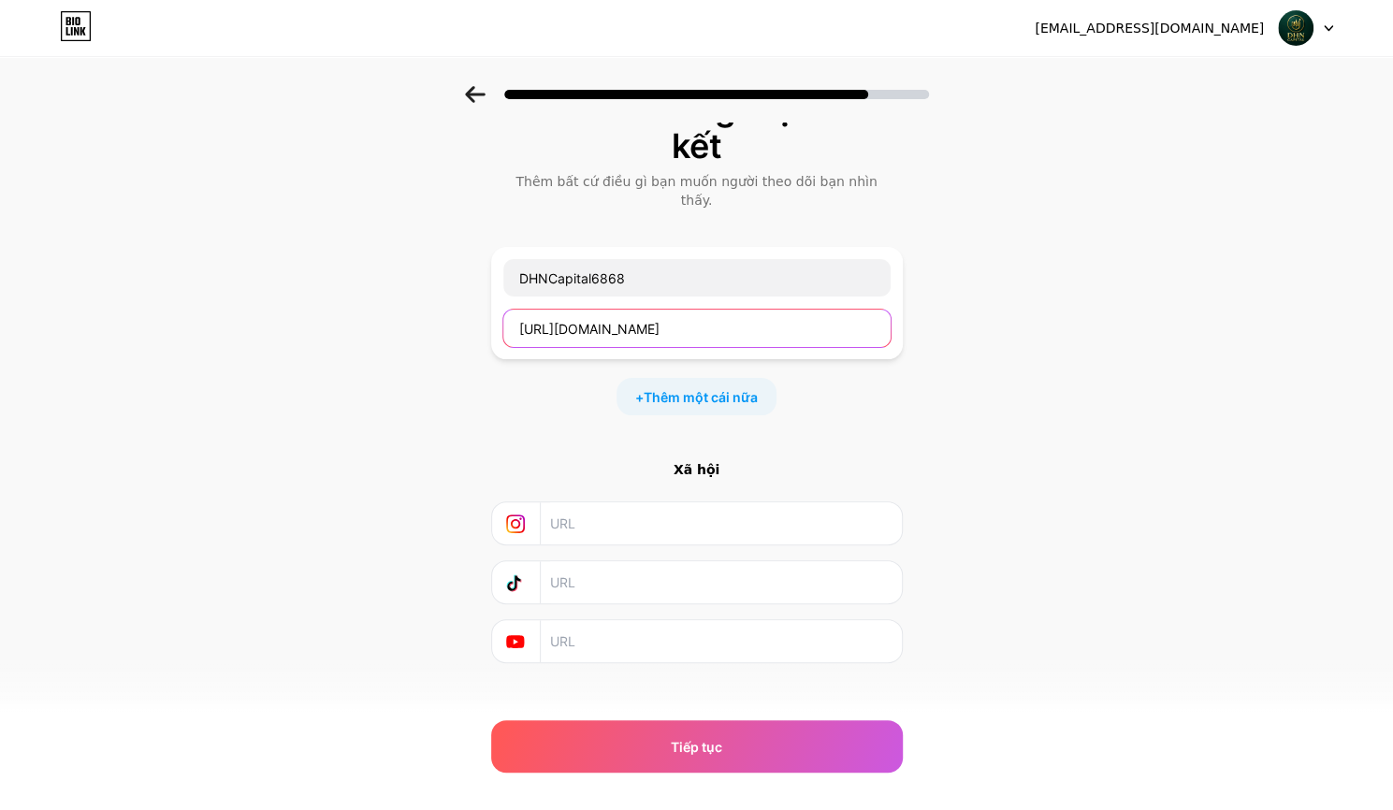
type input "[URL][DOMAIN_NAME]"
click at [599, 570] on input "text" at bounding box center [719, 582] width 339 height 42
paste input "[URL][DOMAIN_NAME]"
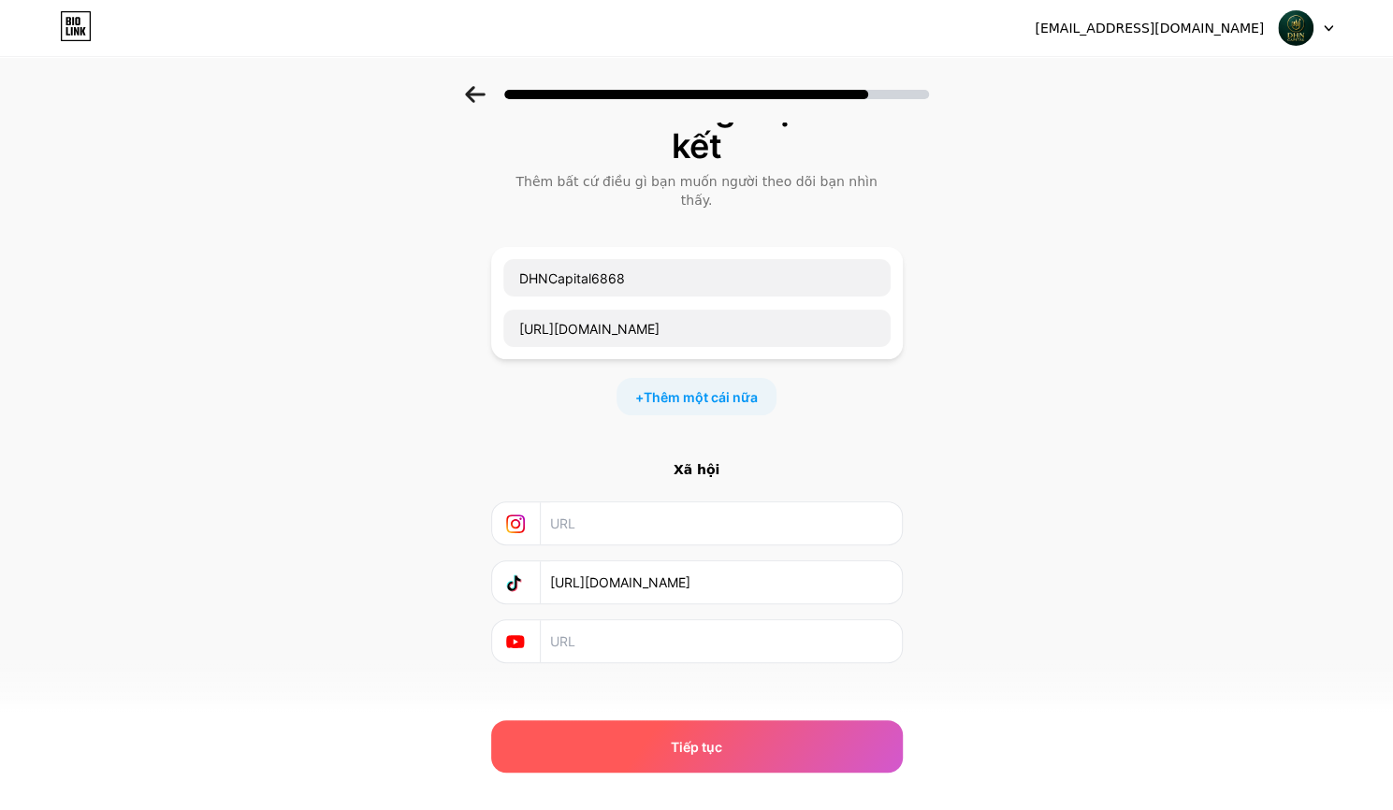
type input "[URL][DOMAIN_NAME]"
click at [699, 754] on span "Tiếp tục" at bounding box center [696, 747] width 51 height 20
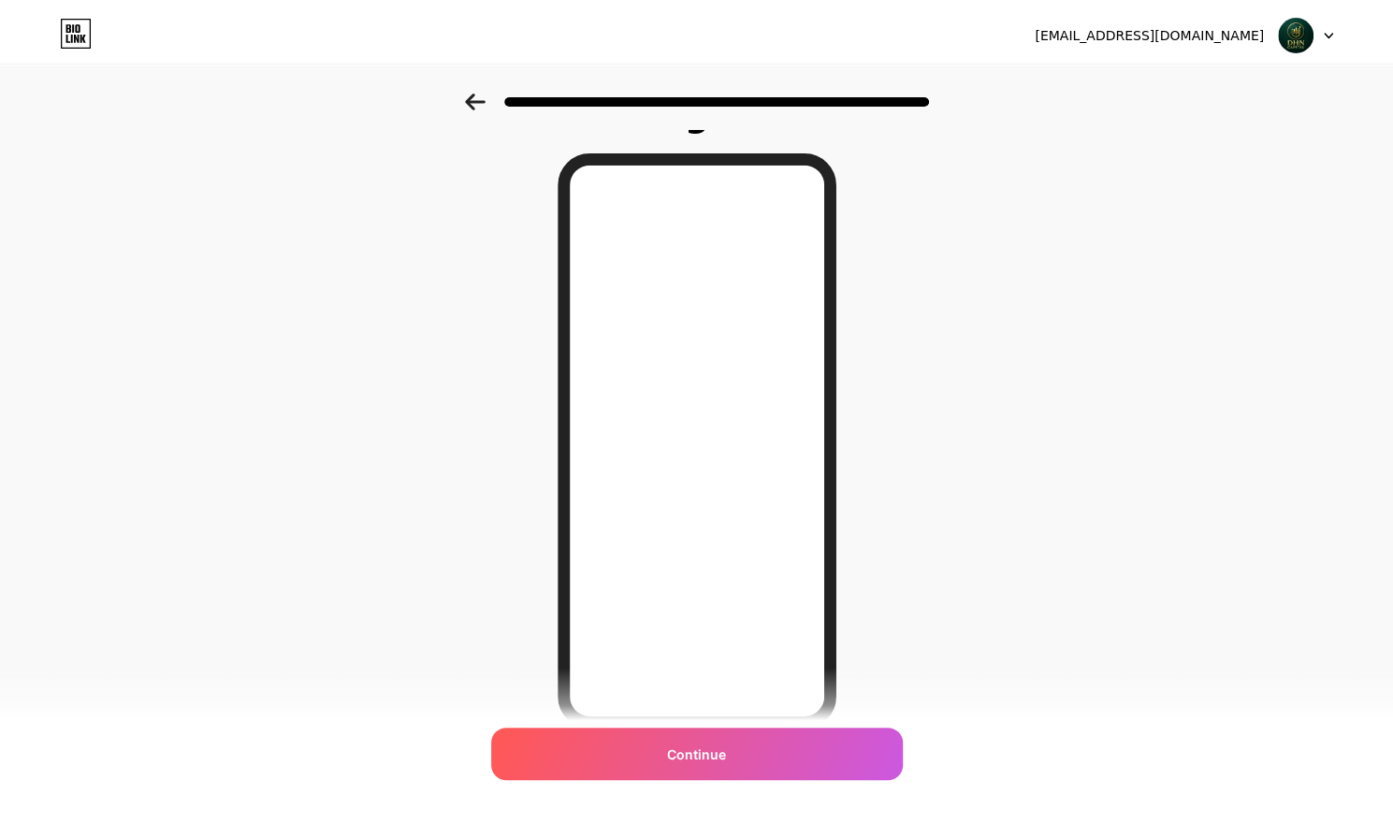
scroll to position [0, 0]
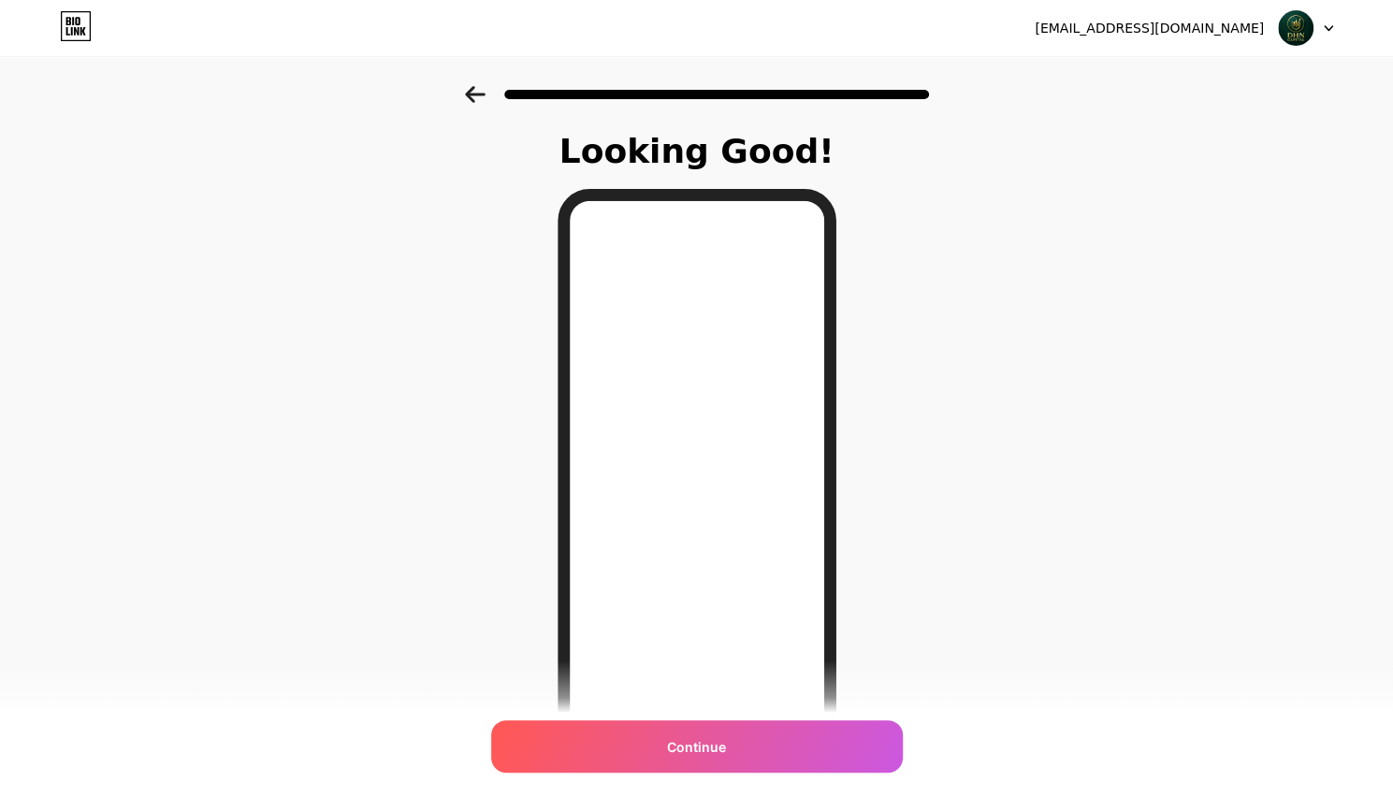
click at [696, 747] on span "Continue" at bounding box center [696, 747] width 59 height 20
